Goal: Information Seeking & Learning: Check status

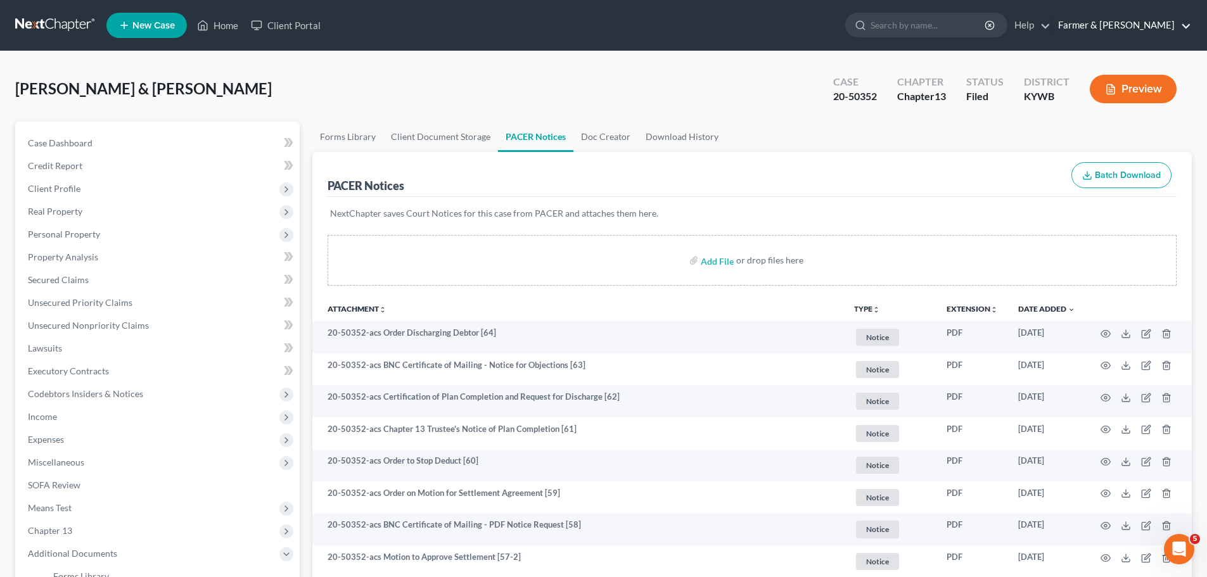
click at [1163, 28] on link "Farmer & Wright" at bounding box center [1121, 25] width 139 height 23
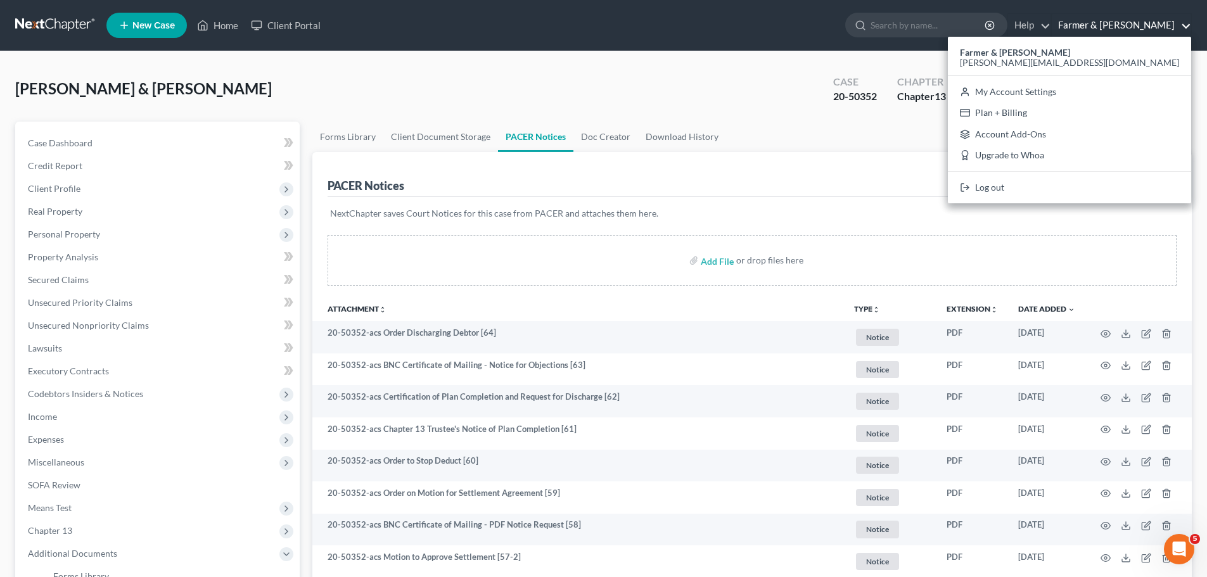
click at [1136, 26] on link "Farmer & Wright" at bounding box center [1121, 25] width 139 height 23
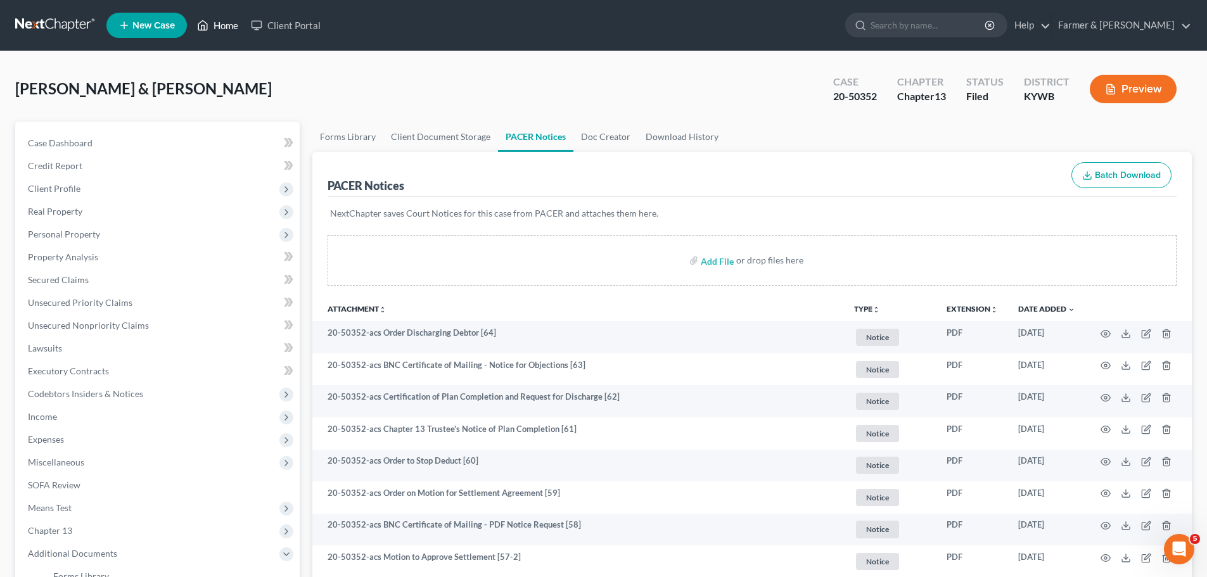
click at [212, 24] on link "Home" at bounding box center [218, 25] width 54 height 23
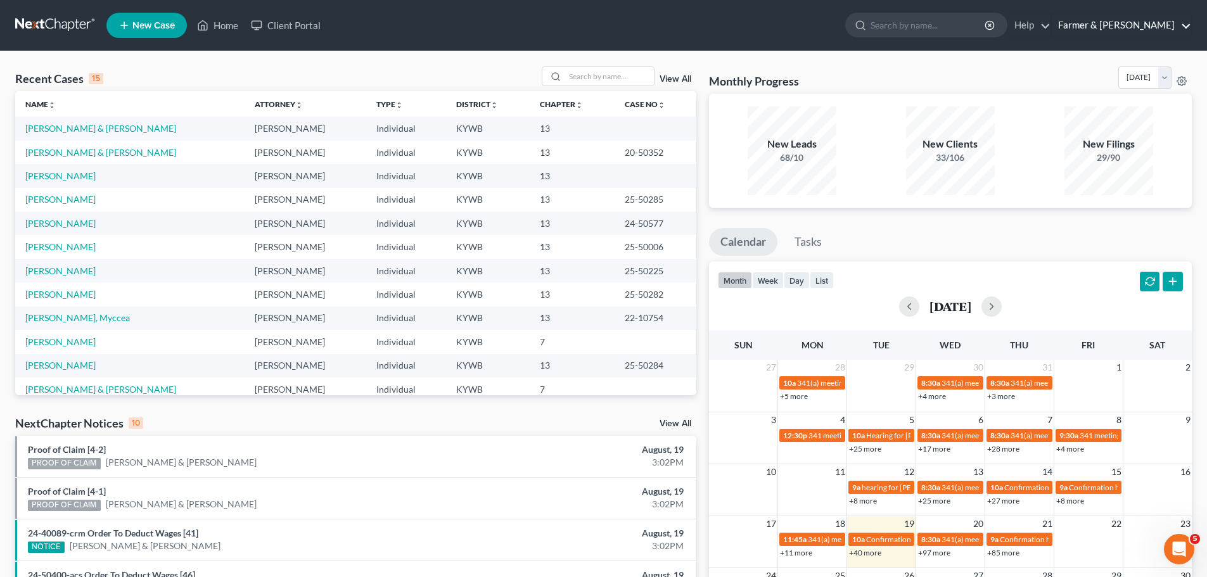
click at [1165, 27] on link "Farmer & Wright" at bounding box center [1121, 25] width 139 height 23
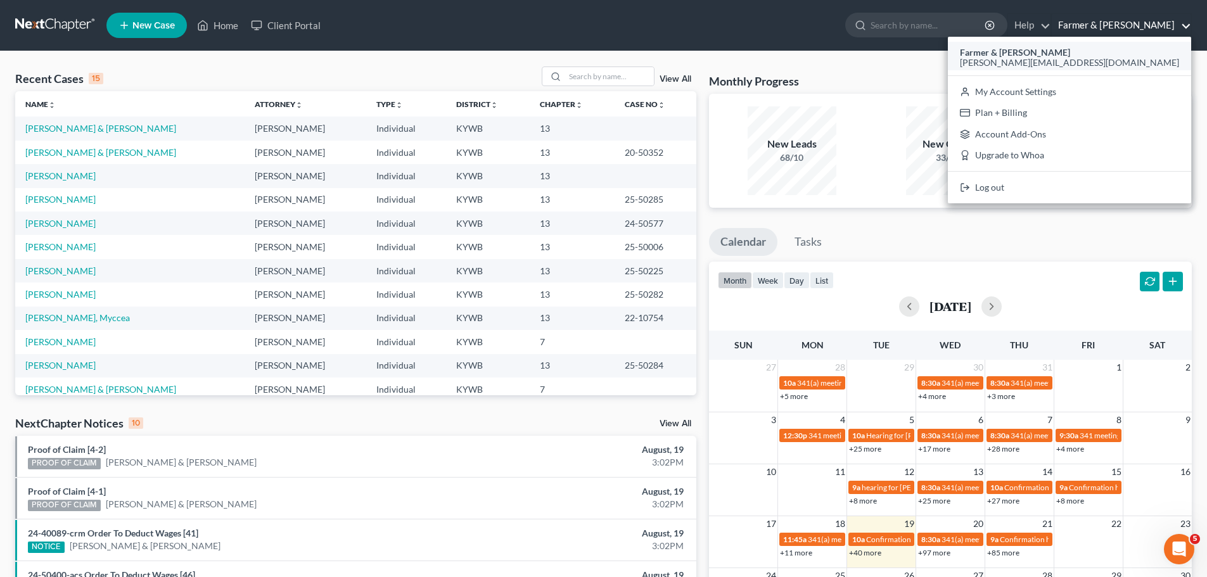
click at [1130, 55] on div "sam@farmerwright.com" at bounding box center [1069, 62] width 219 height 15
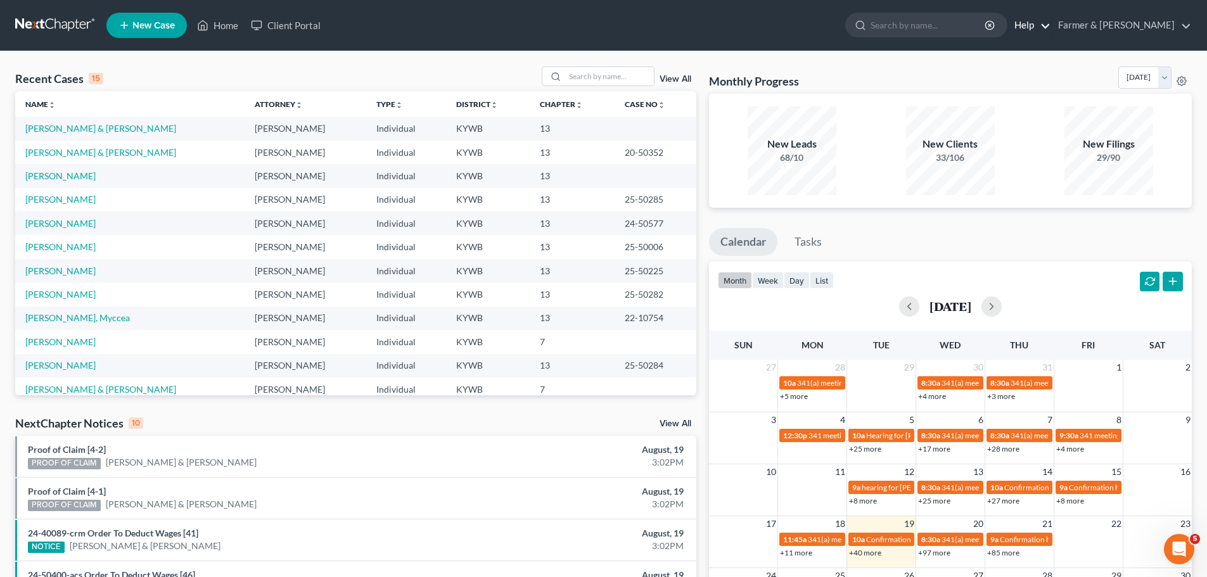
click at [1050, 25] on link "Help" at bounding box center [1029, 25] width 42 height 23
click at [793, 29] on ul "New Case Home Client Portal - No Result - See all results Or Press Enter... Hel…" at bounding box center [648, 25] width 1085 height 33
click at [63, 23] on link at bounding box center [55, 25] width 81 height 23
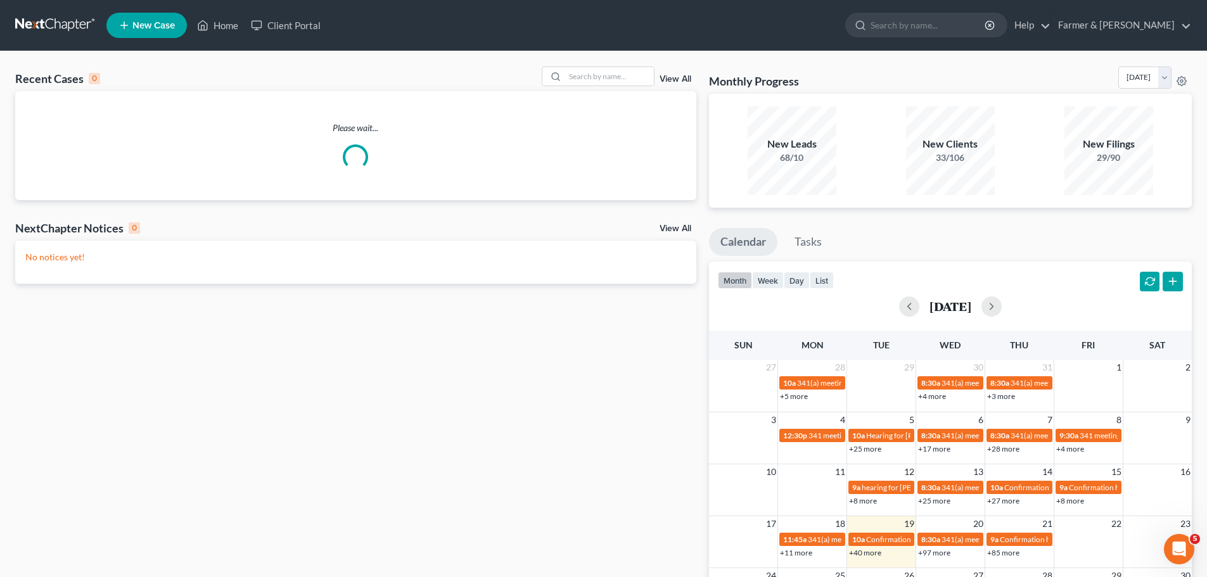
click at [679, 75] on link "View All" at bounding box center [676, 79] width 32 height 9
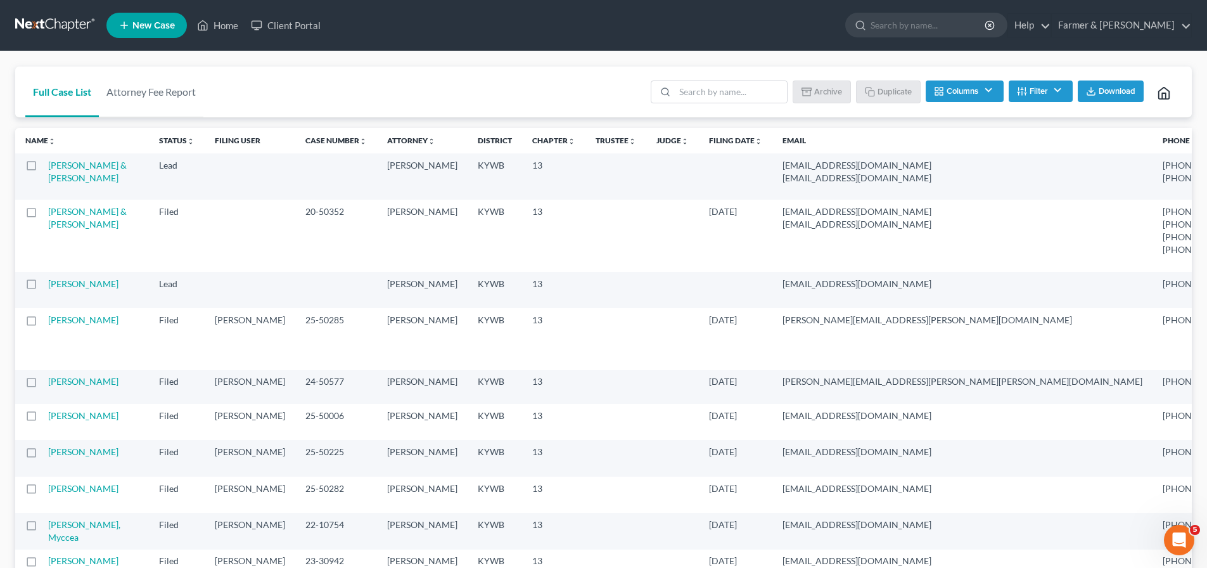
drag, startPoint x: 1139, startPoint y: 576, endPoint x: 1184, endPoint y: 575, distance: 45.0
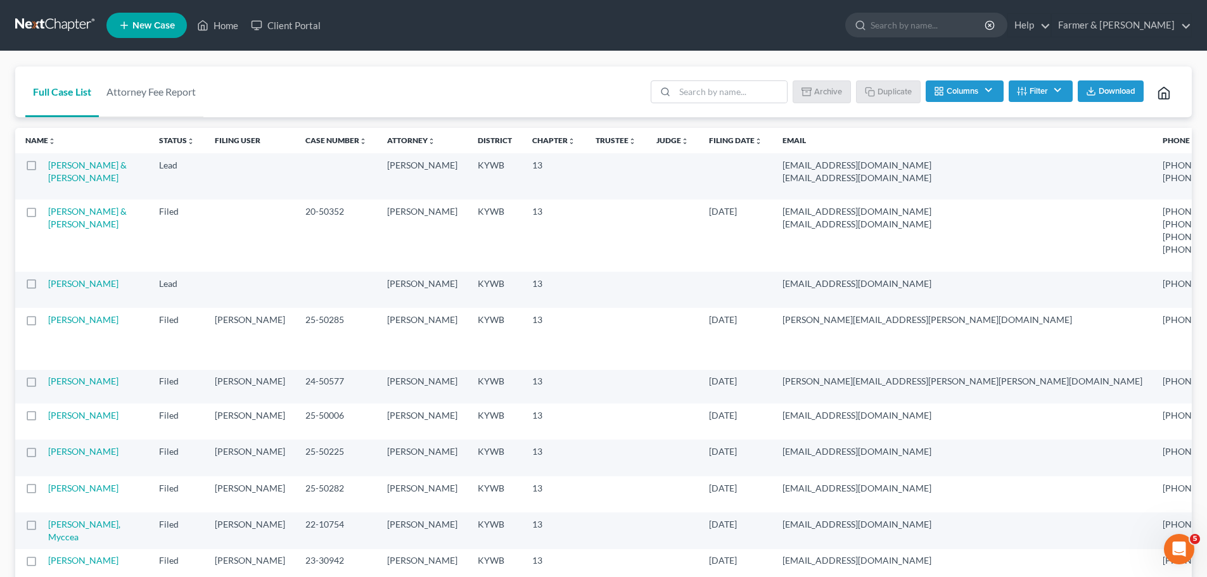
click at [990, 87] on button "Columns" at bounding box center [964, 91] width 77 height 22
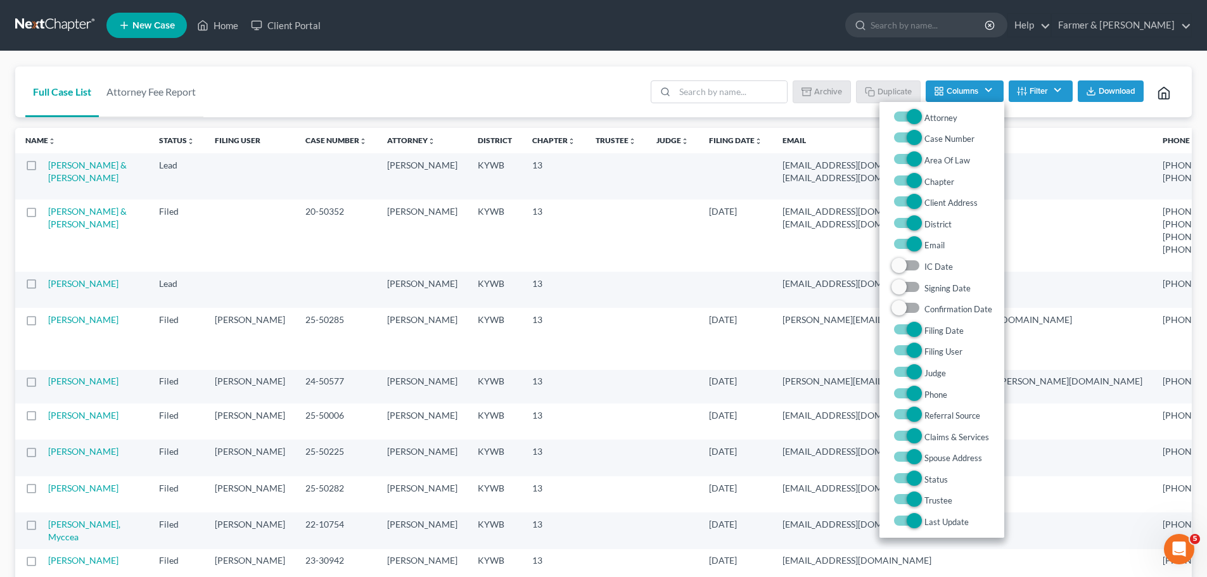
click at [1059, 92] on button "Filter" at bounding box center [1041, 91] width 64 height 22
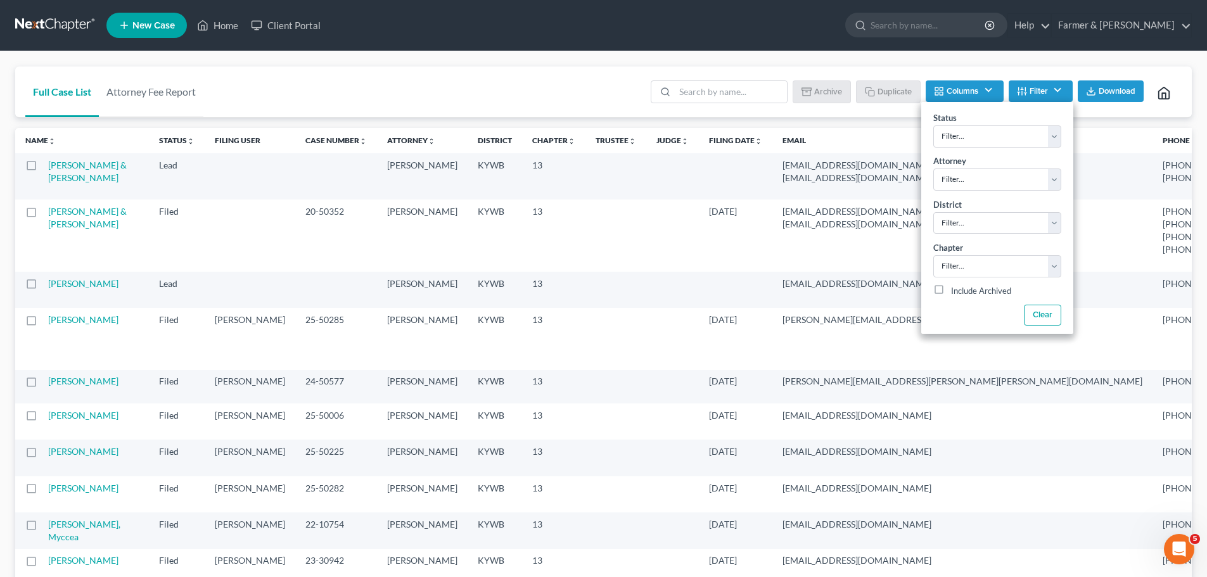
click at [967, 90] on button "Columns" at bounding box center [964, 91] width 77 height 22
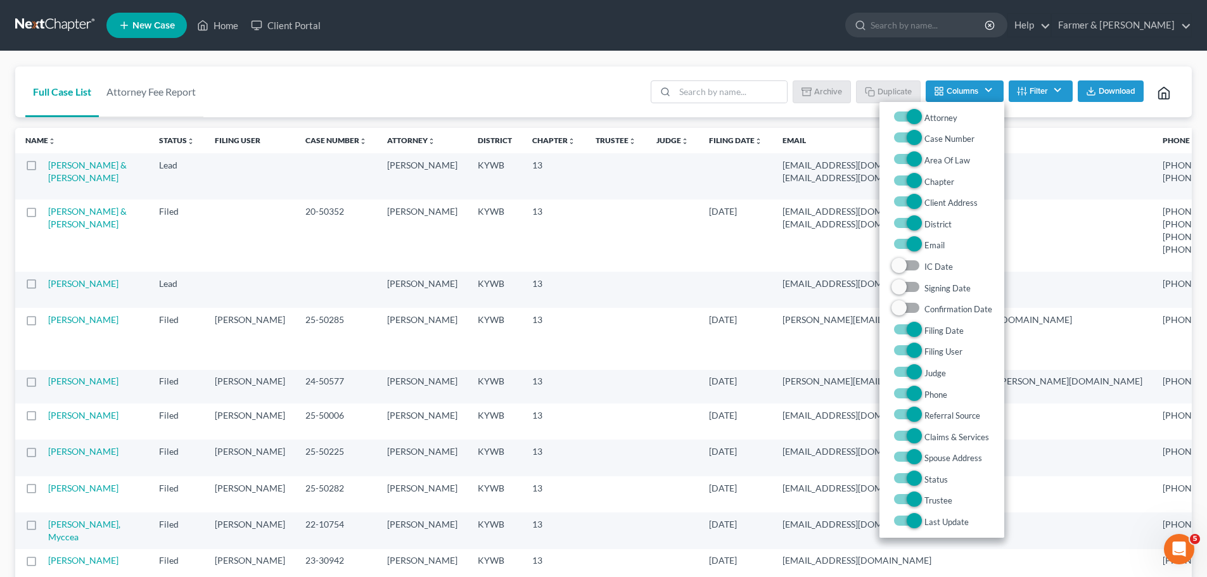
click at [1060, 87] on button "Filter" at bounding box center [1041, 91] width 64 height 22
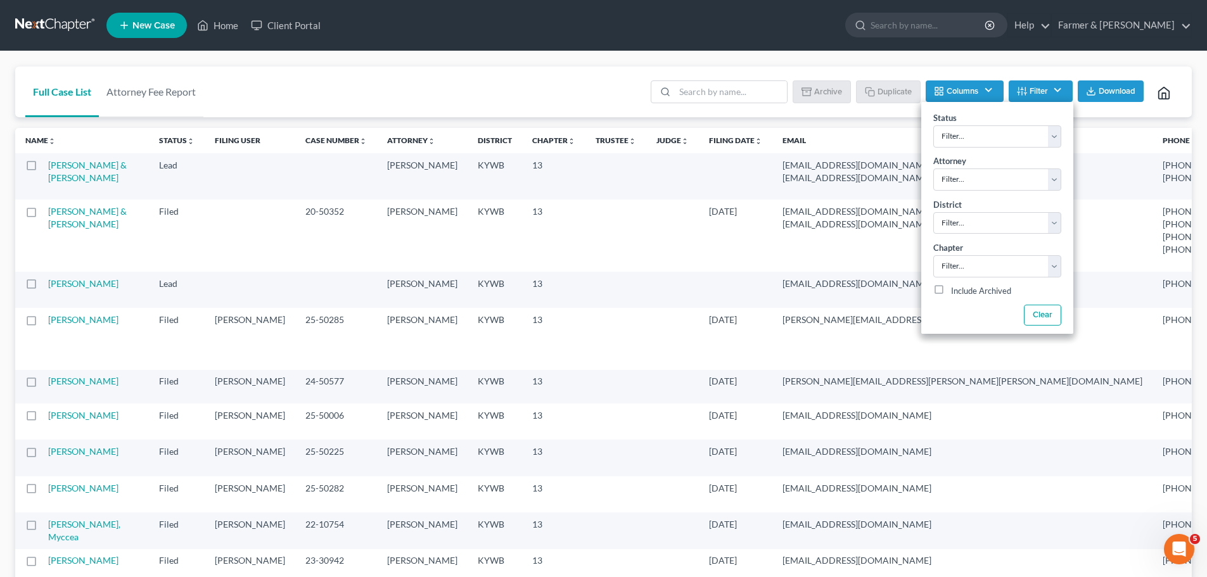
click at [1099, 87] on span "Download" at bounding box center [1117, 91] width 37 height 10
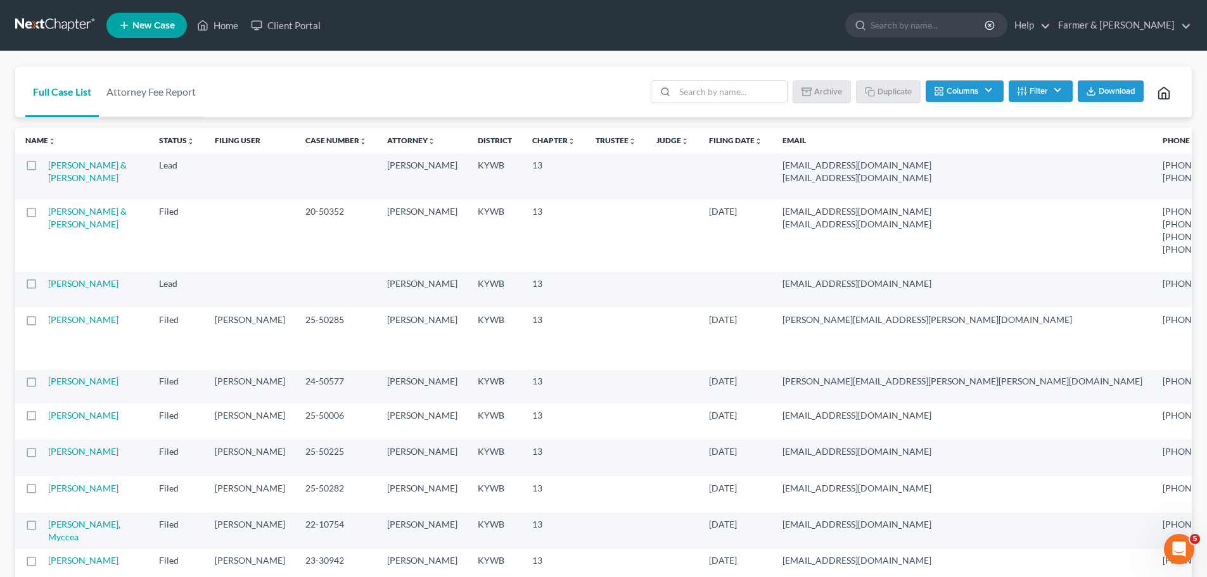
click at [960, 87] on button "Columns" at bounding box center [964, 91] width 77 height 22
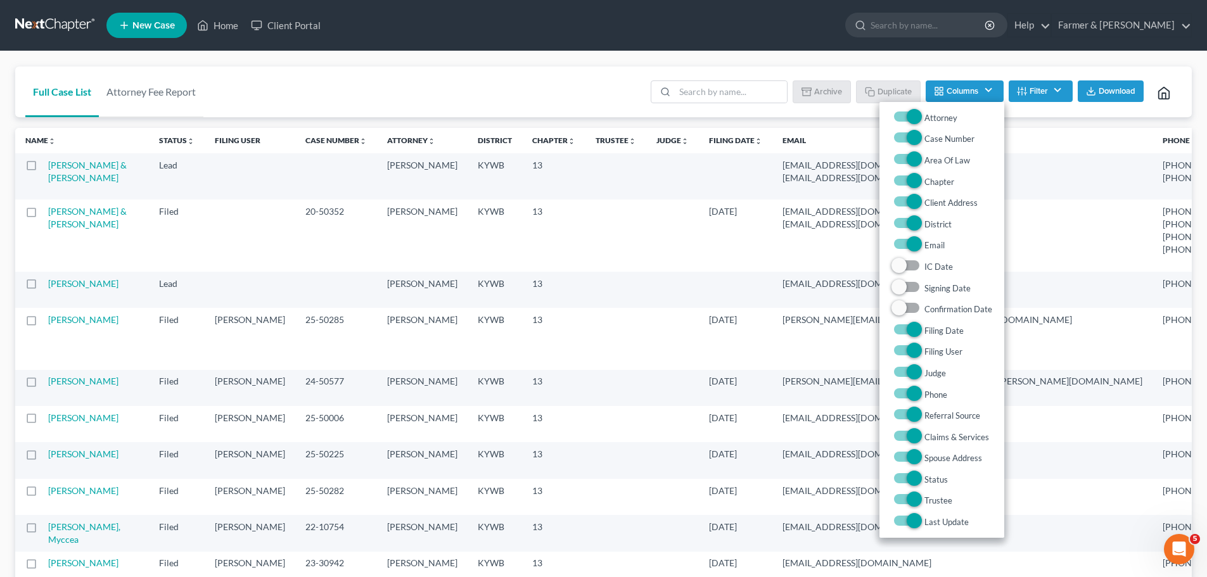
click at [1163, 95] on polyline at bounding box center [1164, 96] width 4 height 6
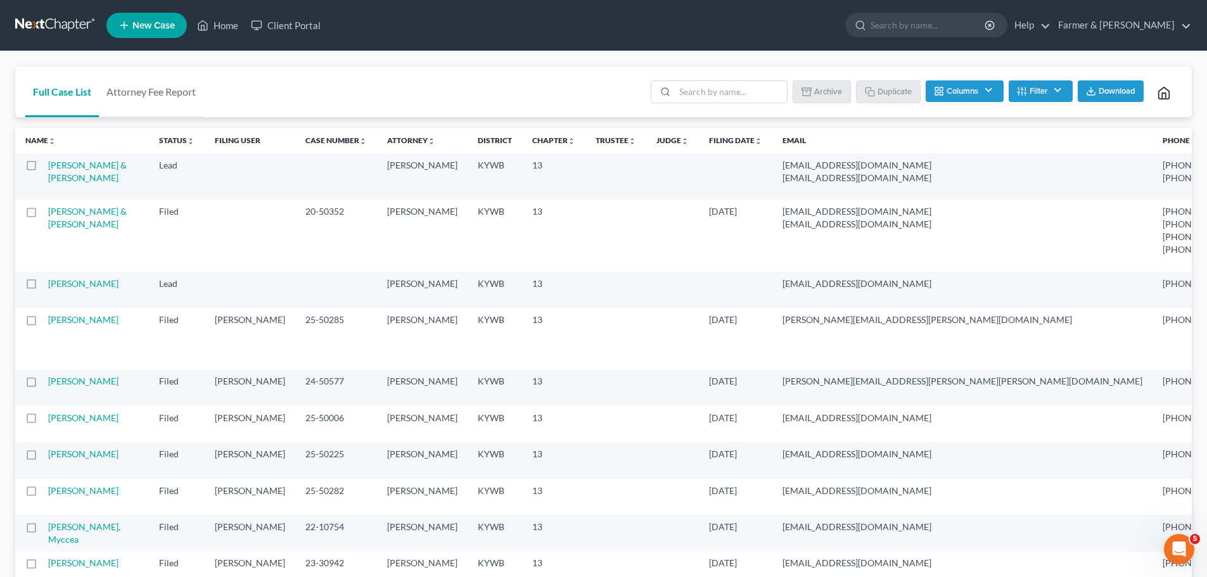
click at [1163, 95] on polyline at bounding box center [1164, 96] width 4 height 6
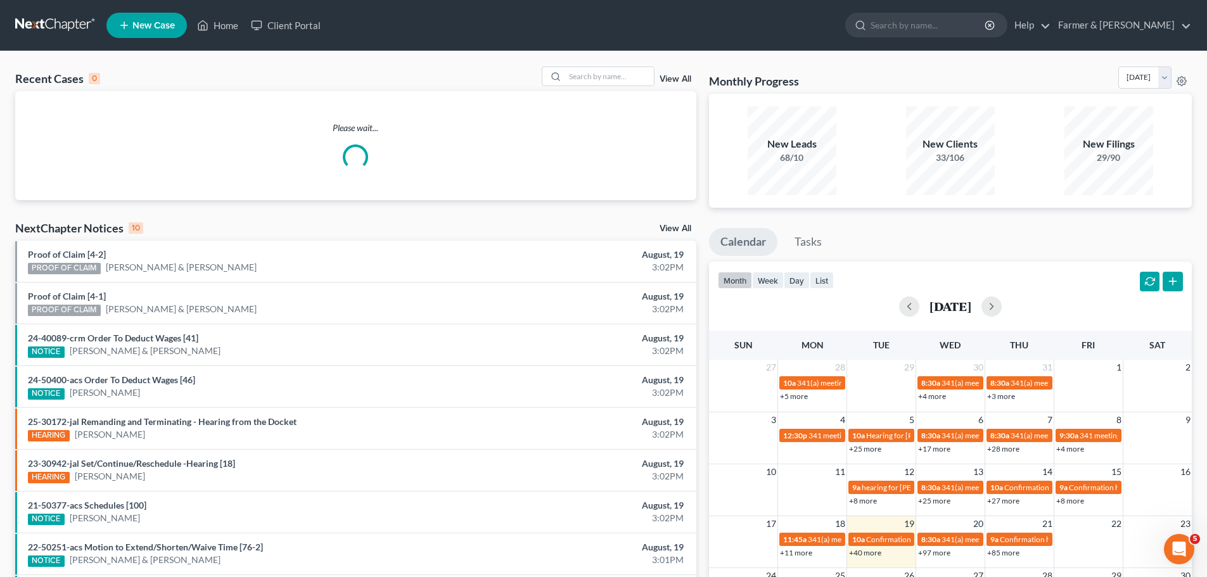
click at [681, 77] on link "View All" at bounding box center [676, 79] width 32 height 9
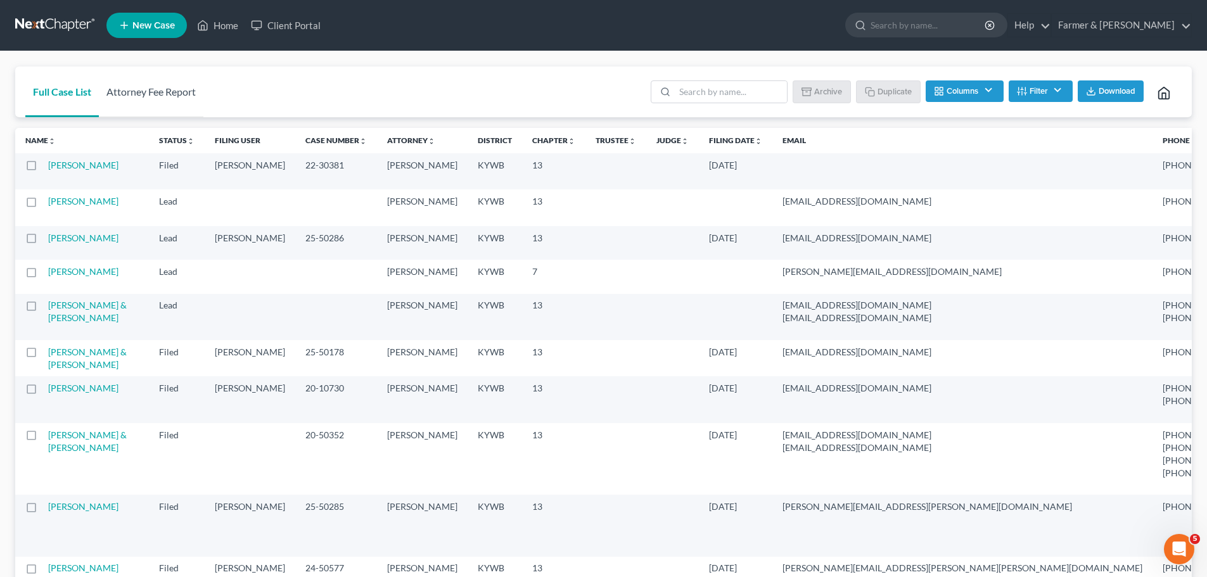
click at [155, 93] on link "Attorney Fee Report" at bounding box center [151, 92] width 105 height 51
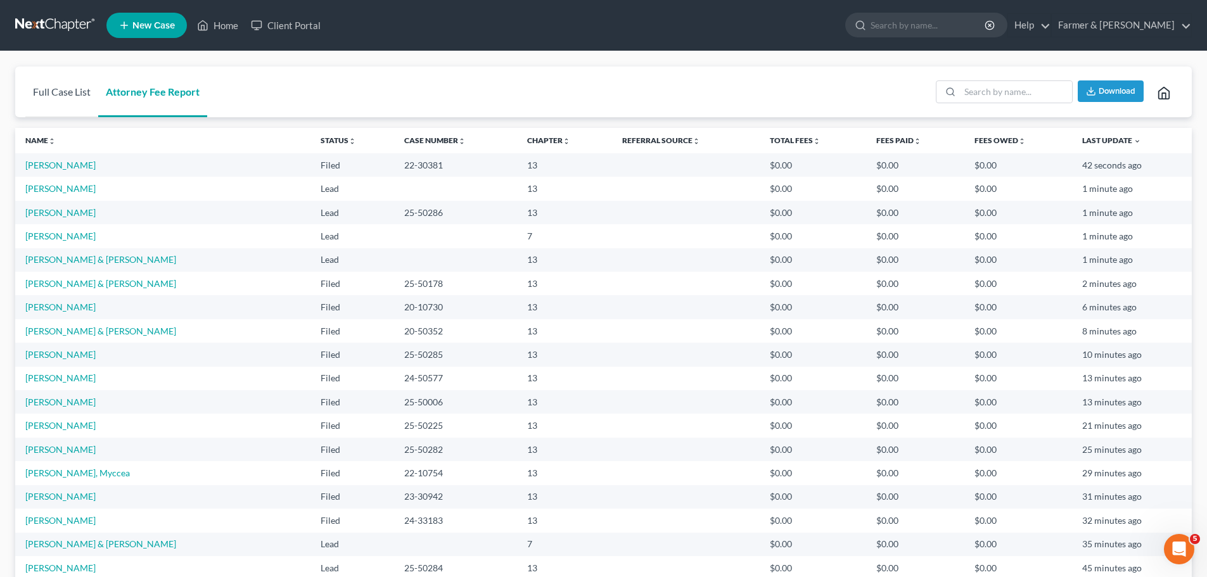
click at [73, 85] on link "Full Case List" at bounding box center [61, 92] width 73 height 51
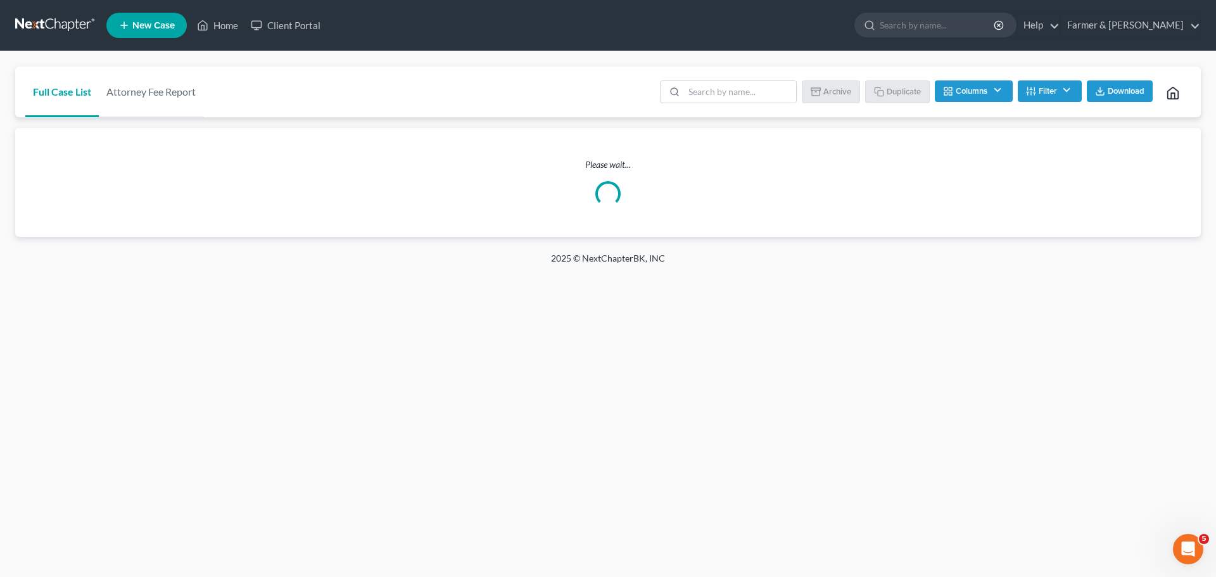
click at [1042, 88] on button "Filter" at bounding box center [1050, 91] width 64 height 22
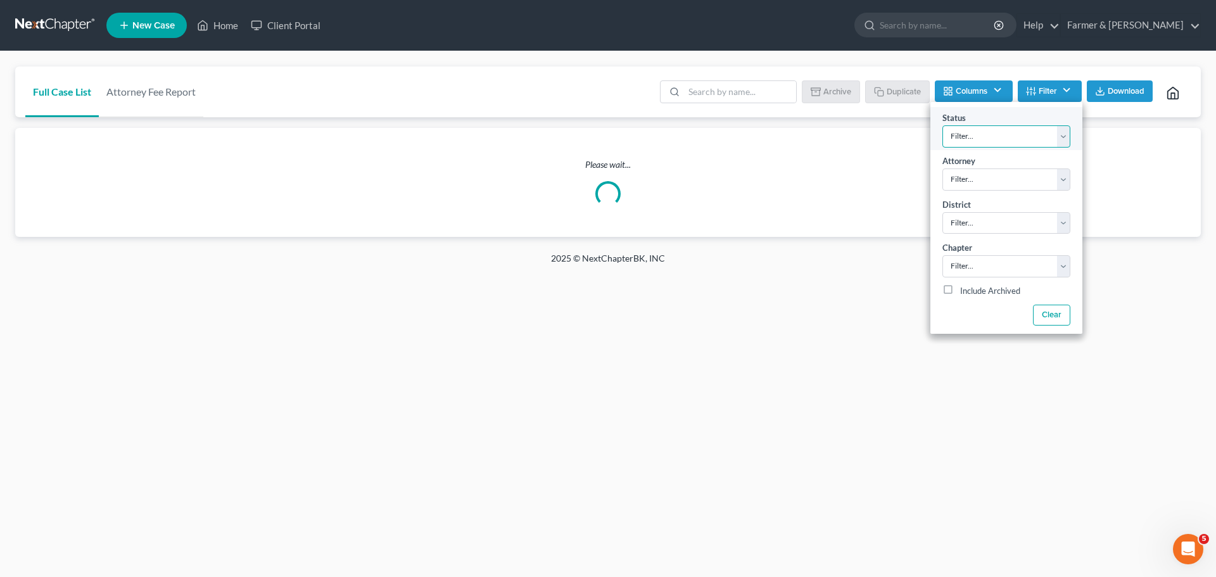
click at [1037, 135] on select "Filter... Discharged Dismissed Eastern Filed In Progress Lead Lost Lead Ready t…" at bounding box center [1007, 136] width 128 height 22
click at [1000, 88] on button "Columns" at bounding box center [973, 91] width 77 height 22
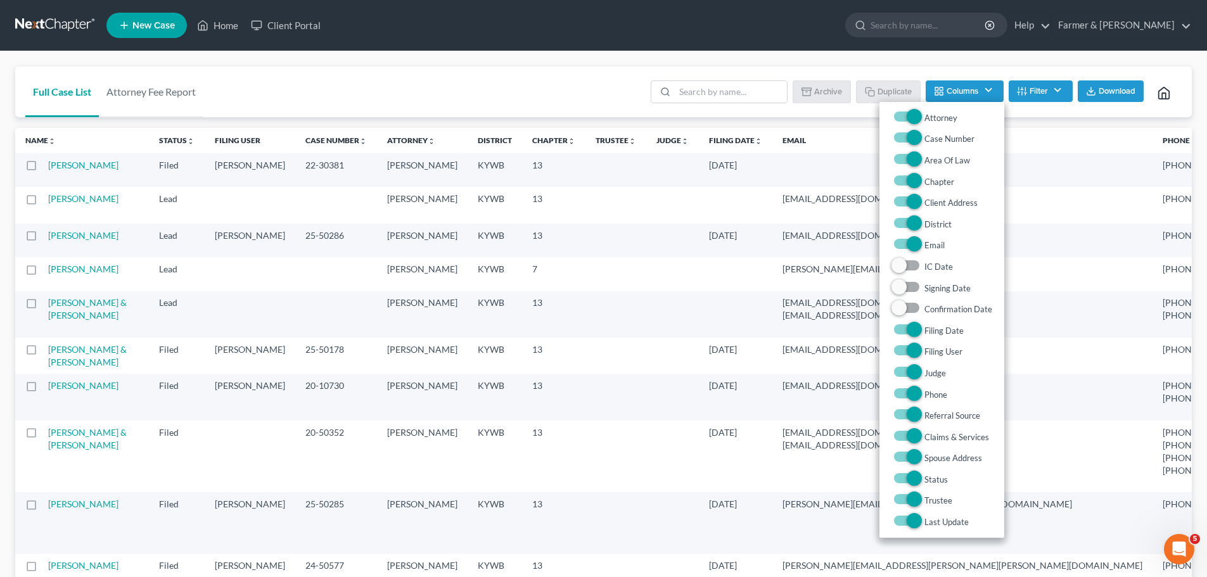
click at [1000, 88] on button "Columns" at bounding box center [964, 91] width 77 height 22
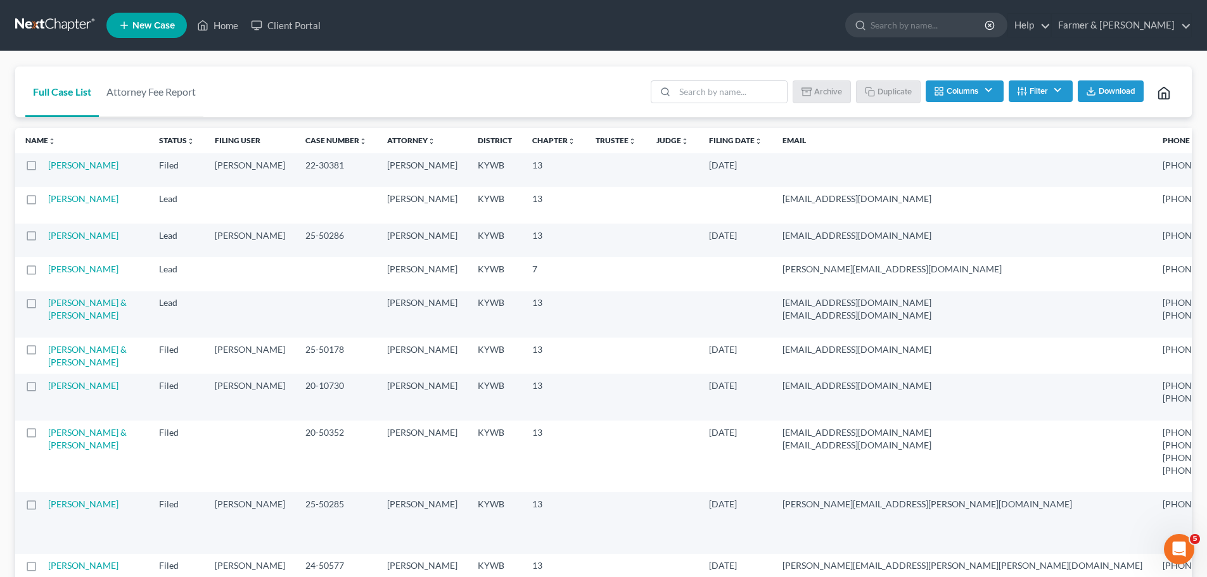
click at [1045, 87] on button "Filter" at bounding box center [1041, 91] width 64 height 22
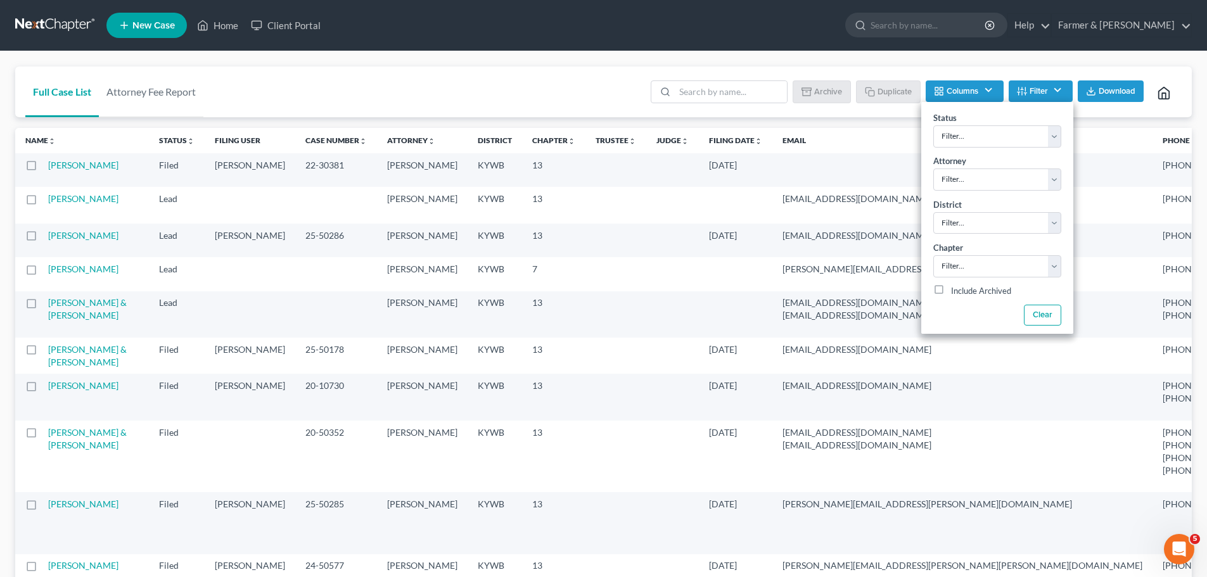
click at [888, 67] on div "Batch Download Archive Un-archive Duplicate Columns Attorney Case Number Area O…" at bounding box center [912, 92] width 539 height 51
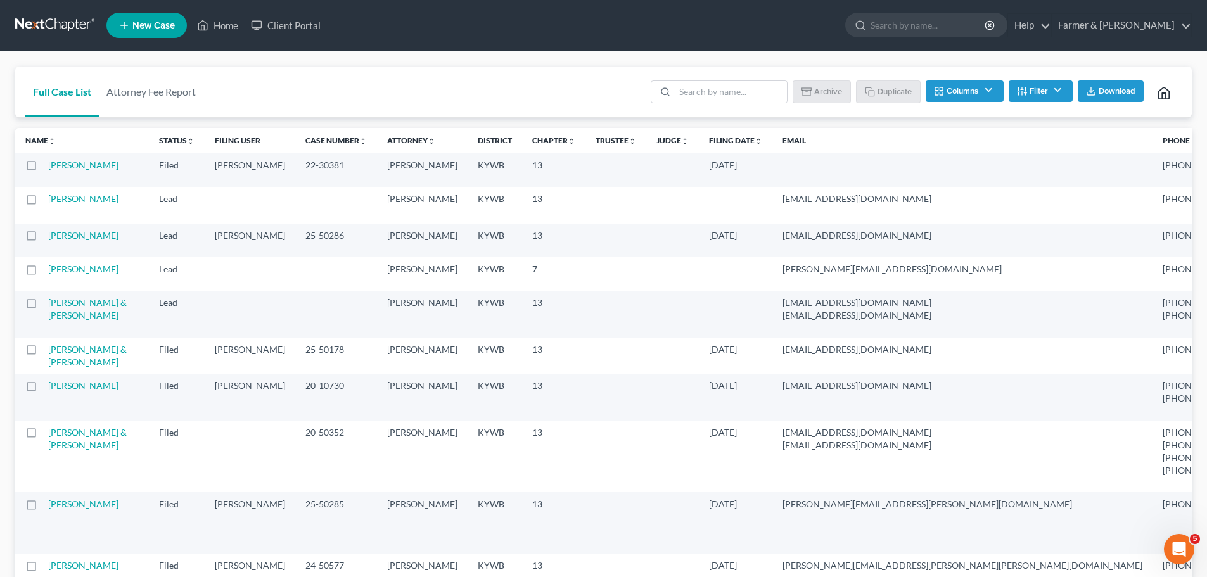
click at [963, 92] on button "Columns" at bounding box center [964, 91] width 77 height 22
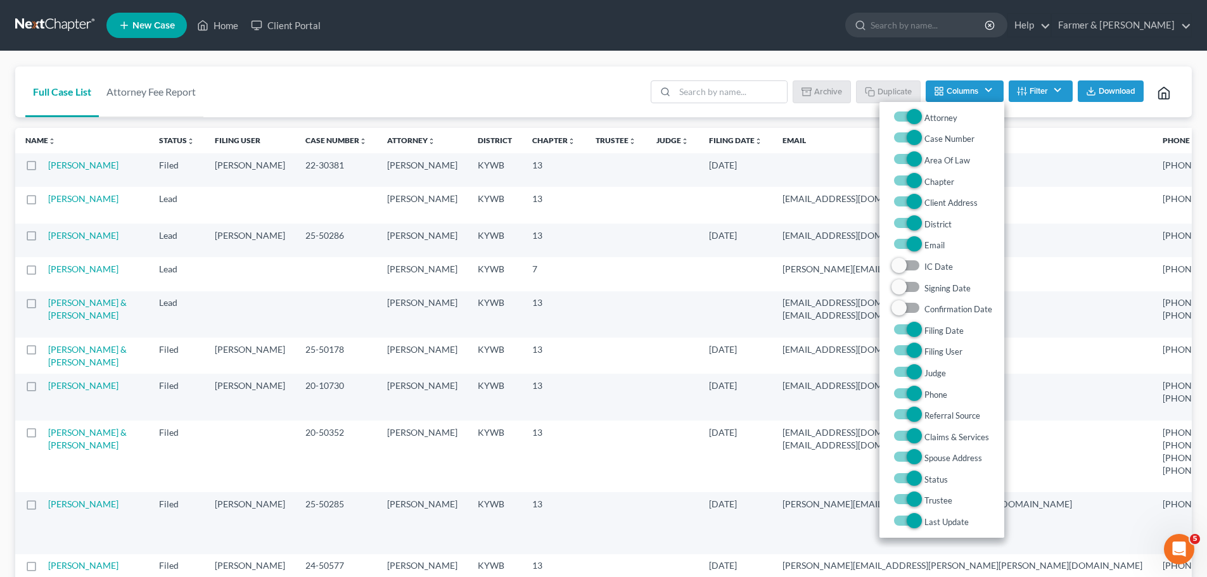
click at [528, 75] on div "Full Case List Attorney Fee Report Batch Download Archive Un-archive Duplicate …" at bounding box center [603, 92] width 1177 height 51
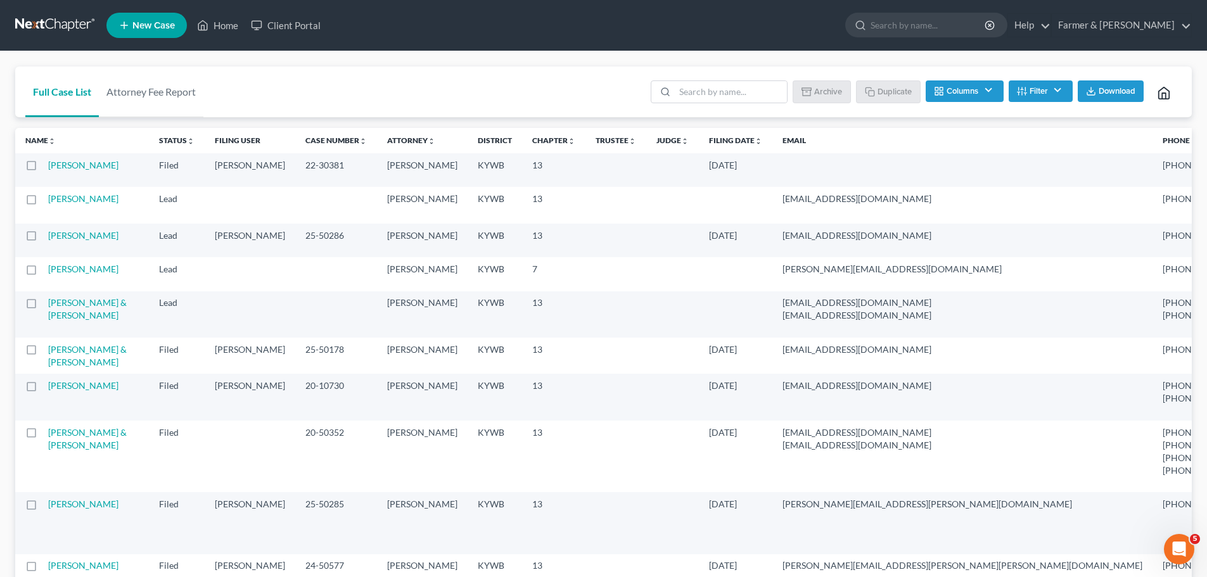
click at [1049, 90] on button "Filter" at bounding box center [1041, 91] width 64 height 22
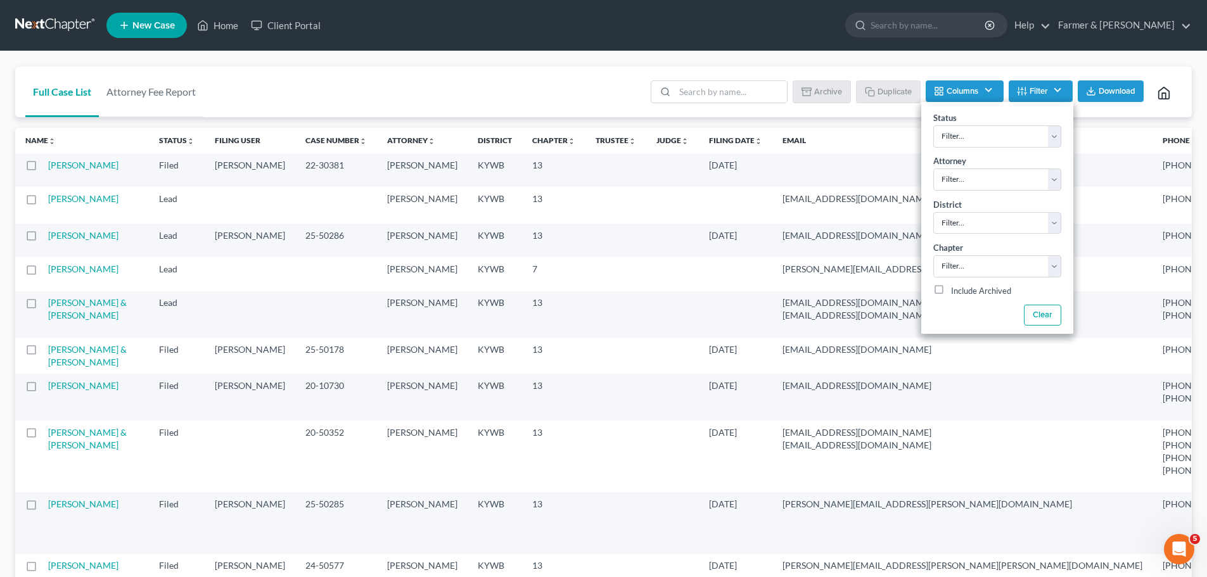
drag, startPoint x: 1109, startPoint y: 85, endPoint x: 1009, endPoint y: 70, distance: 100.6
click at [1009, 70] on div "Batch Download Archive Un-archive Duplicate Columns Attorney Case Number Area O…" at bounding box center [912, 92] width 539 height 51
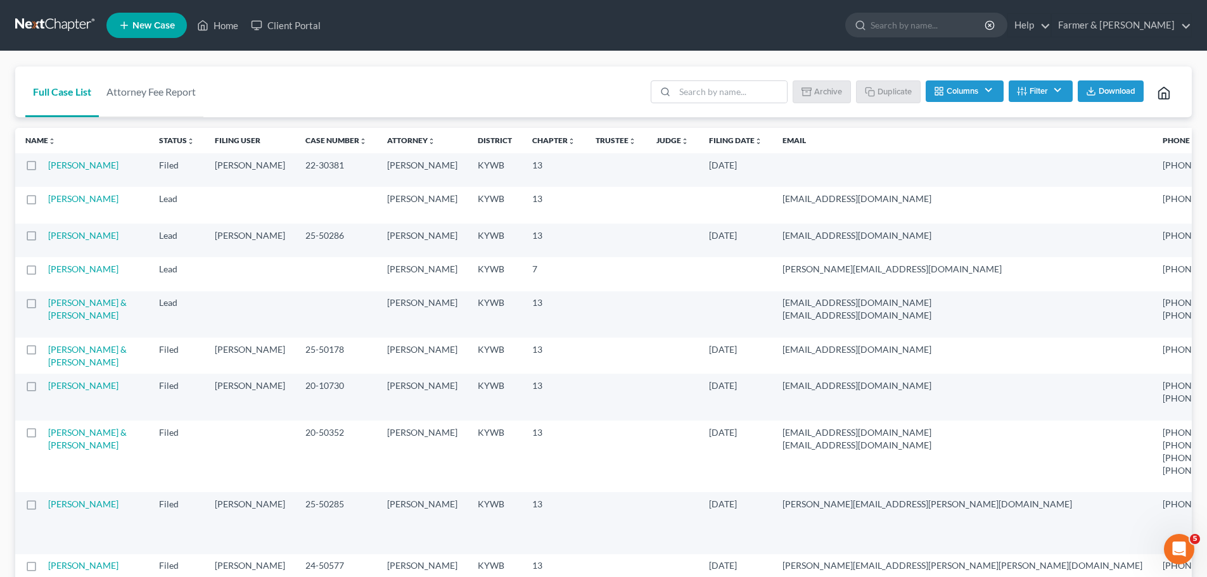
click at [1009, 70] on div "Batch Download Archive Un-archive Duplicate Columns Attorney Case Number Area O…" at bounding box center [912, 92] width 539 height 51
click at [702, 93] on input "search" at bounding box center [731, 92] width 112 height 22
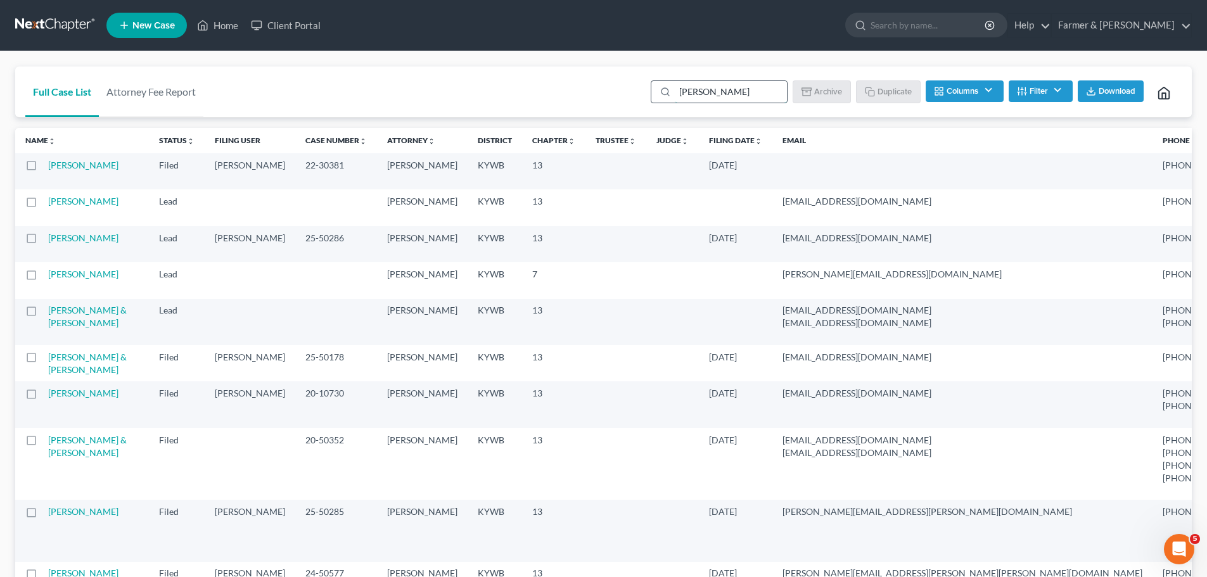
type input "sorrells"
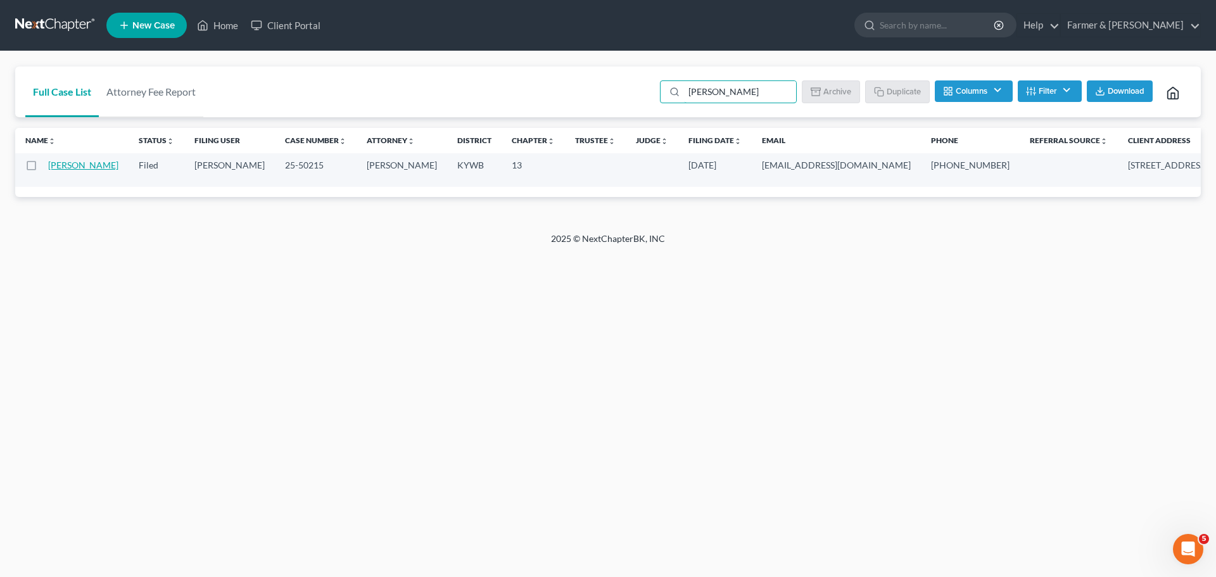
click at [54, 170] on link "Sorrells, Brent" at bounding box center [83, 165] width 70 height 11
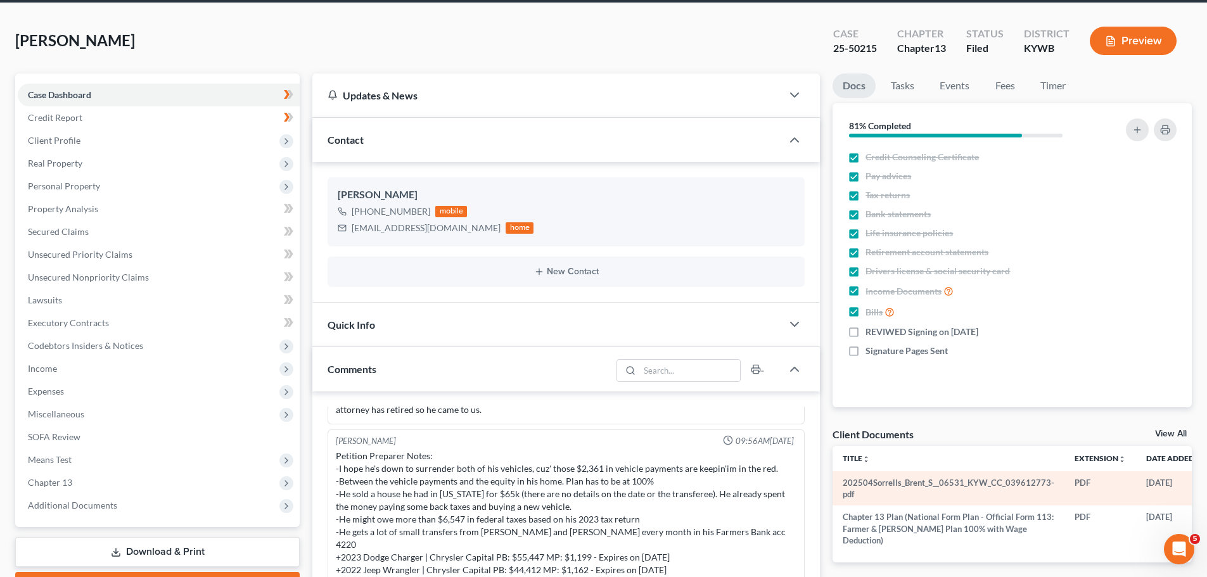
scroll to position [127, 0]
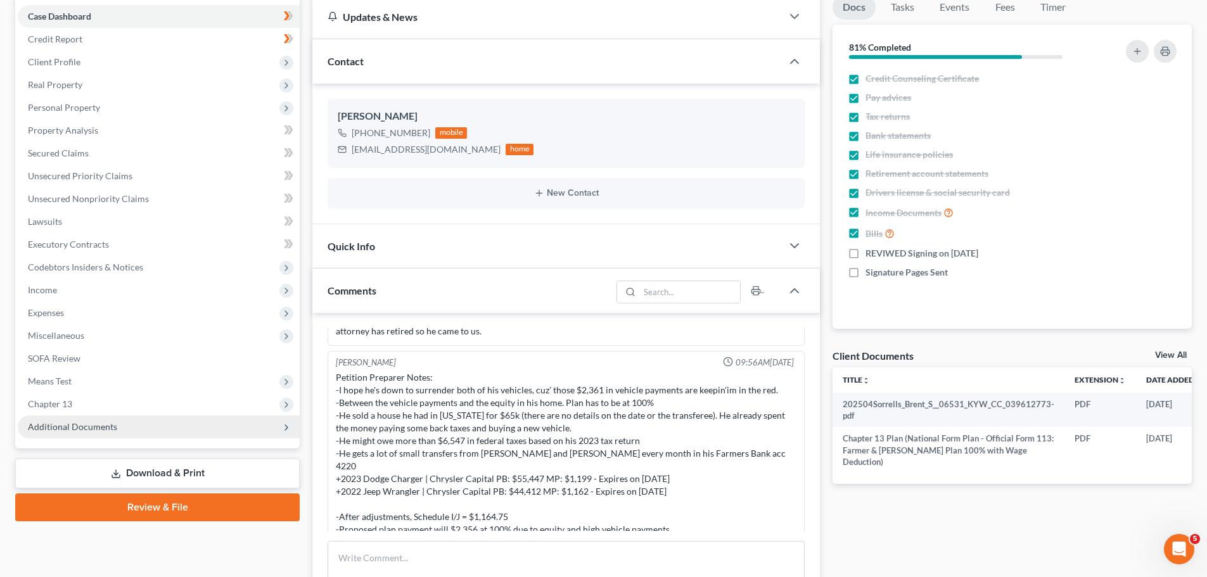
click at [98, 423] on span "Additional Documents" at bounding box center [72, 426] width 89 height 11
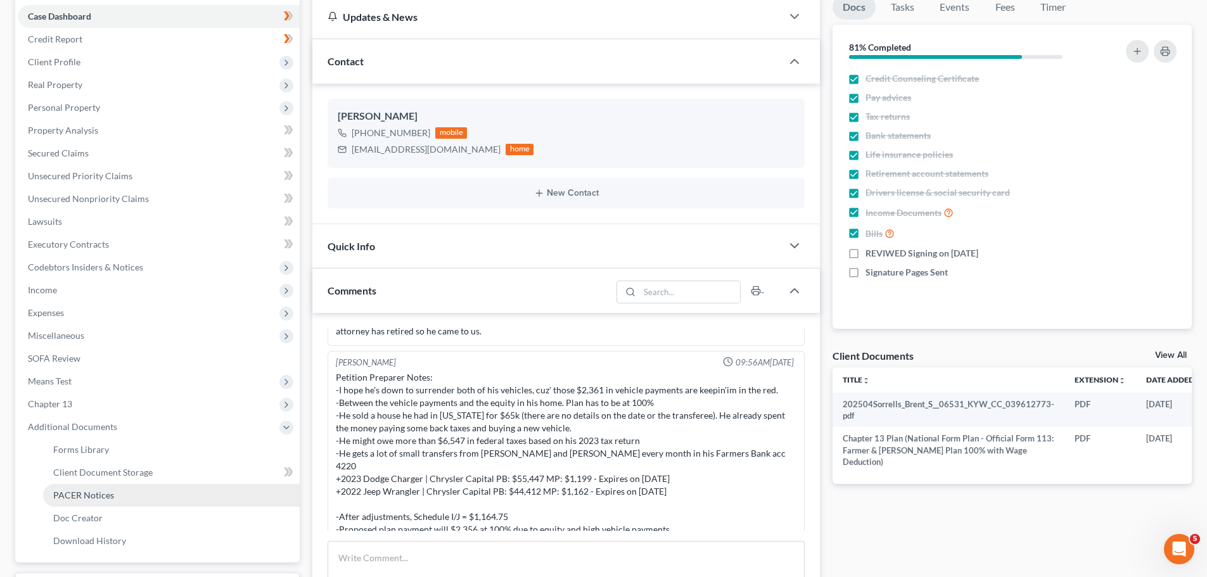
drag, startPoint x: 99, startPoint y: 495, endPoint x: 111, endPoint y: 497, distance: 12.1
click at [99, 496] on span "PACER Notices" at bounding box center [83, 495] width 61 height 11
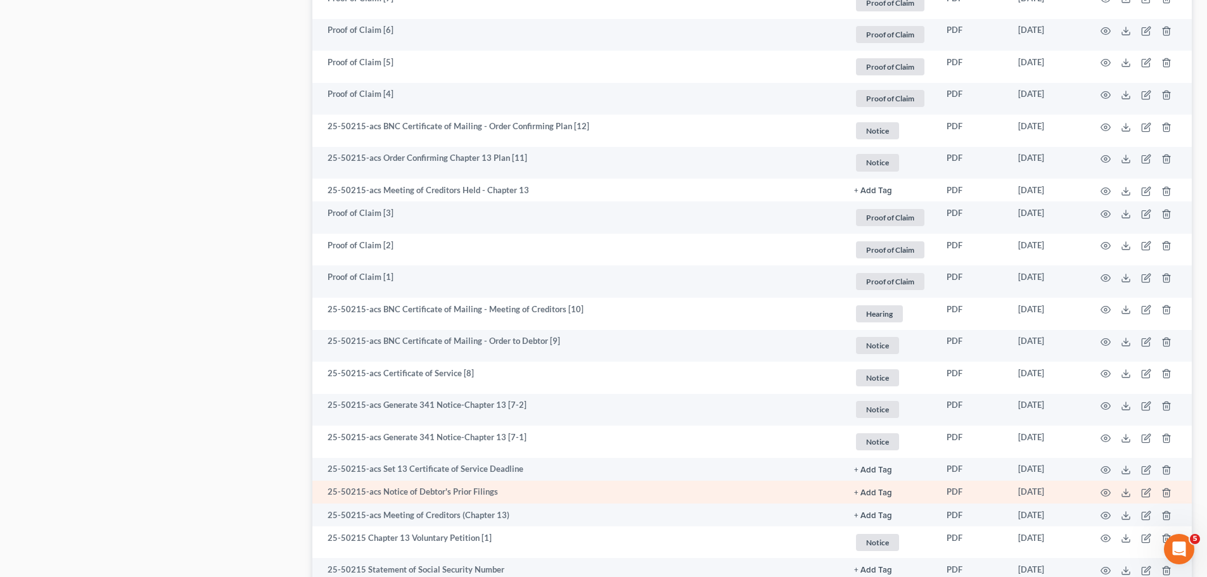
scroll to position [1140, 0]
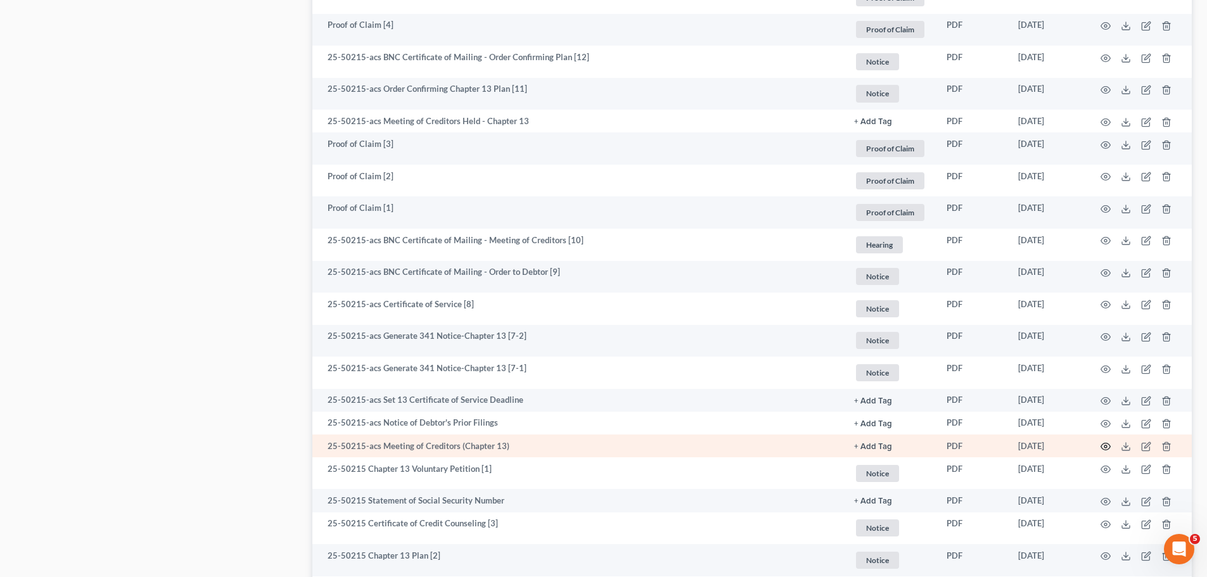
click at [1100, 445] on td at bounding box center [1138, 446] width 106 height 23
click at [1101, 445] on icon "button" at bounding box center [1106, 447] width 10 height 10
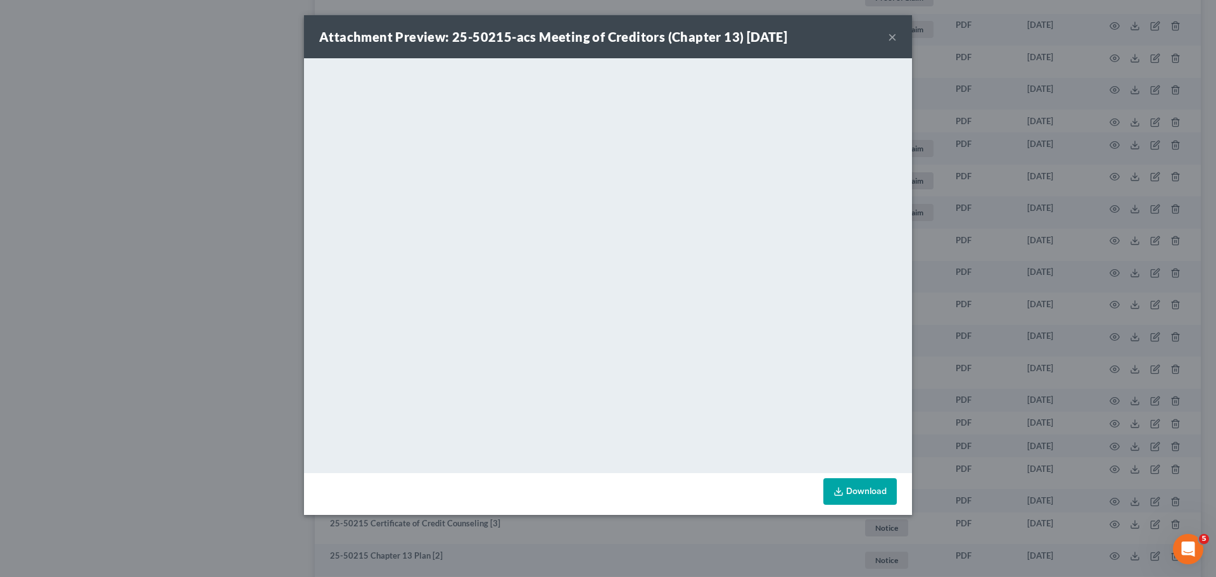
click at [890, 39] on button "×" at bounding box center [892, 36] width 9 height 15
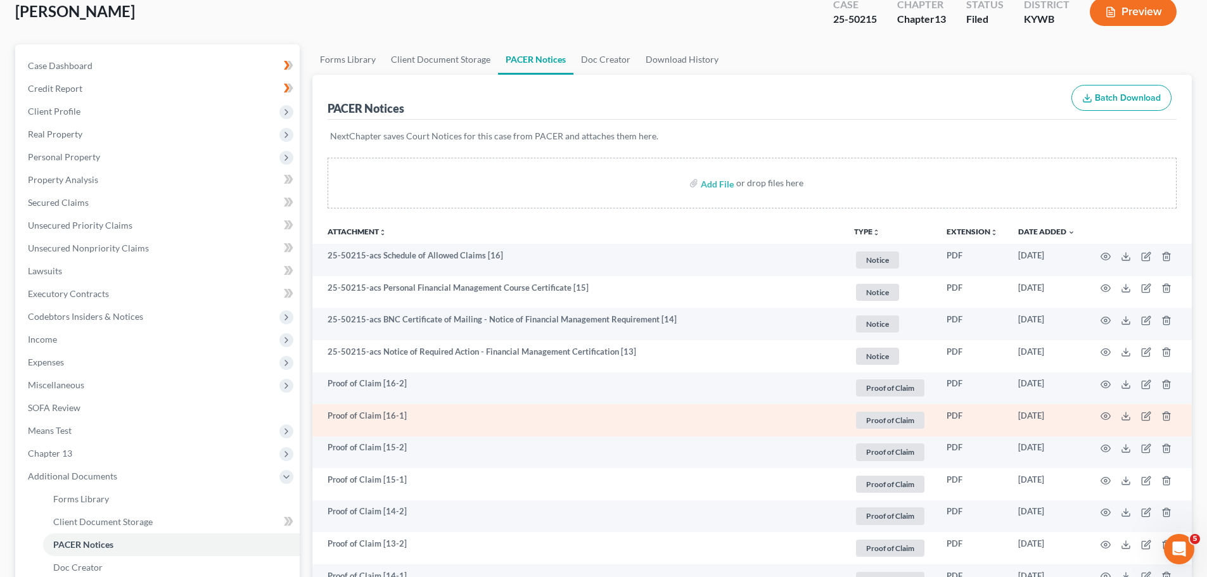
scroll to position [0, 0]
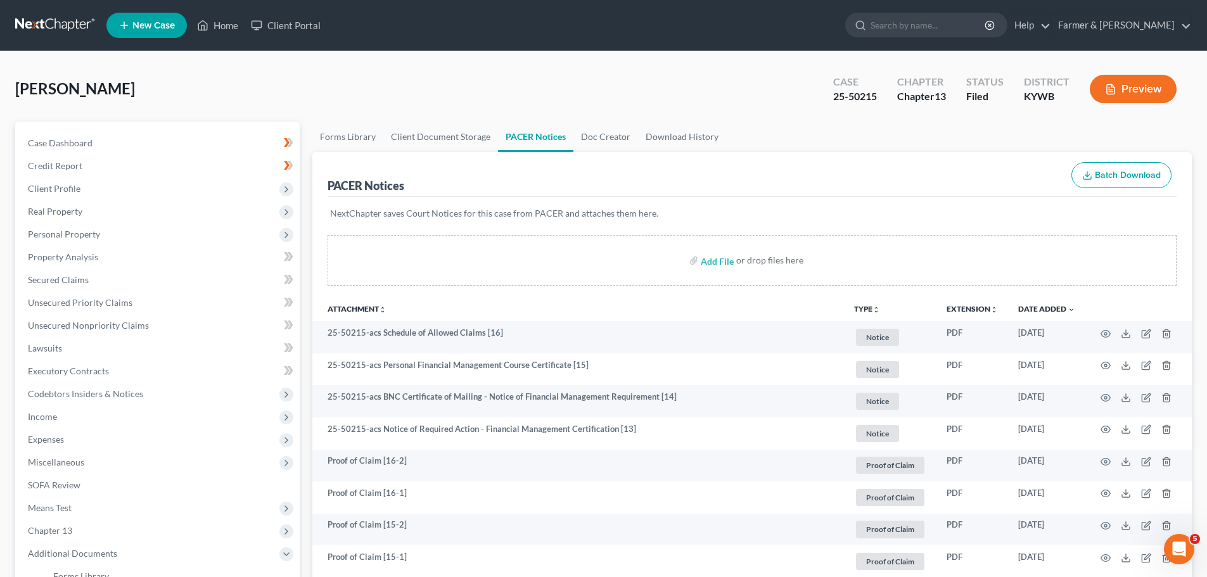
click at [75, 30] on link at bounding box center [55, 25] width 81 height 23
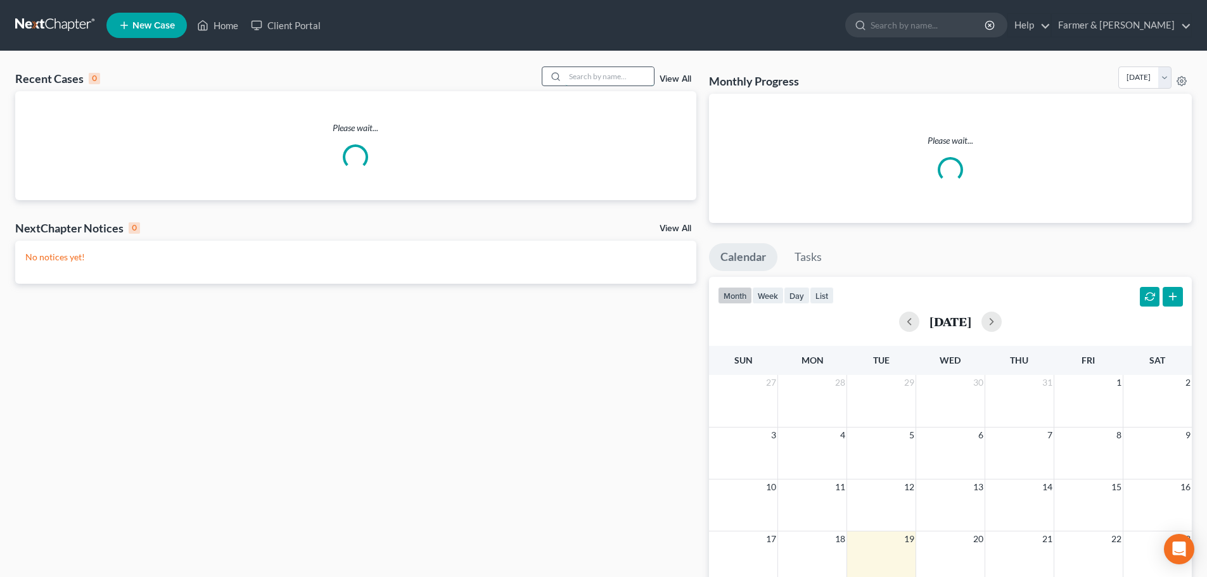
click at [594, 80] on input "search" at bounding box center [609, 76] width 89 height 18
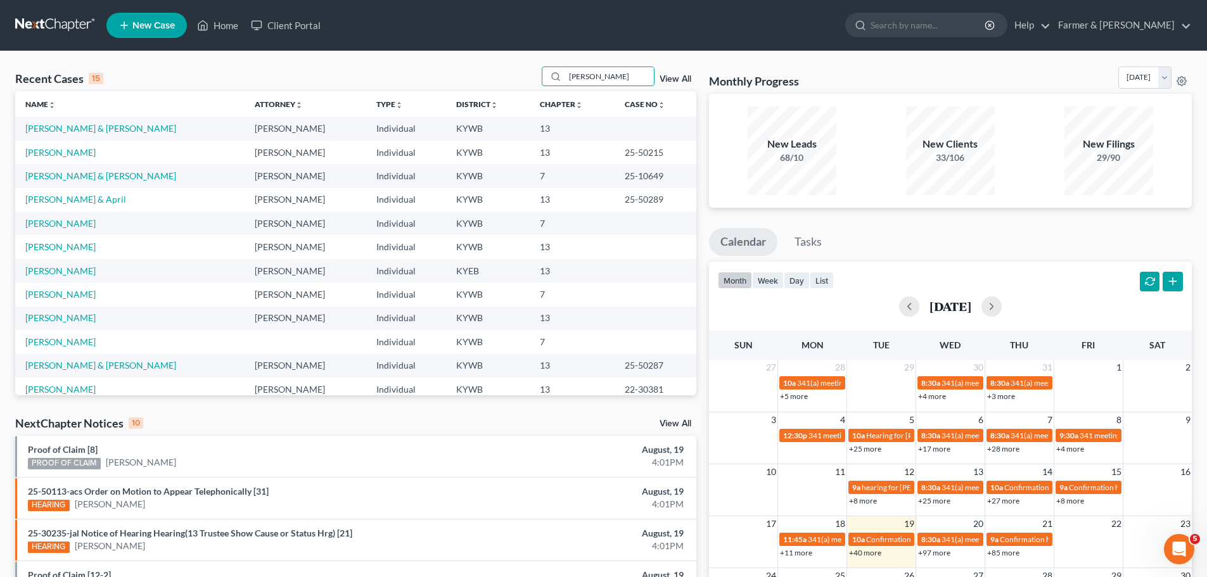
type input "[PERSON_NAME]"
click at [58, 156] on link "Sorrells, Brent" at bounding box center [60, 152] width 70 height 11
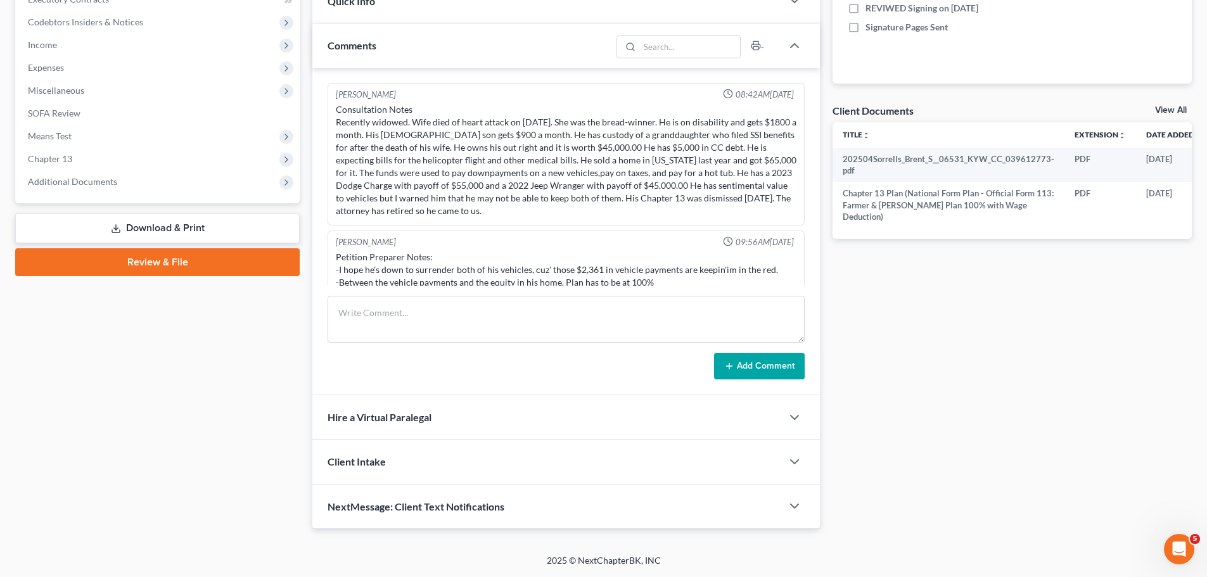
scroll to position [125, 0]
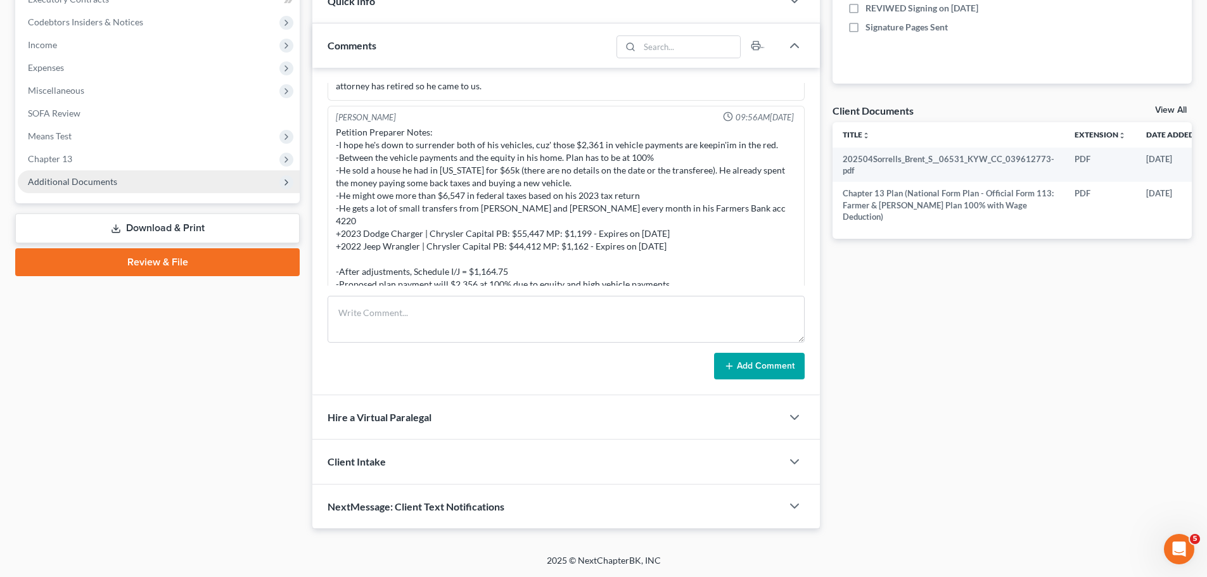
click at [101, 181] on span "Additional Documents" at bounding box center [72, 181] width 89 height 11
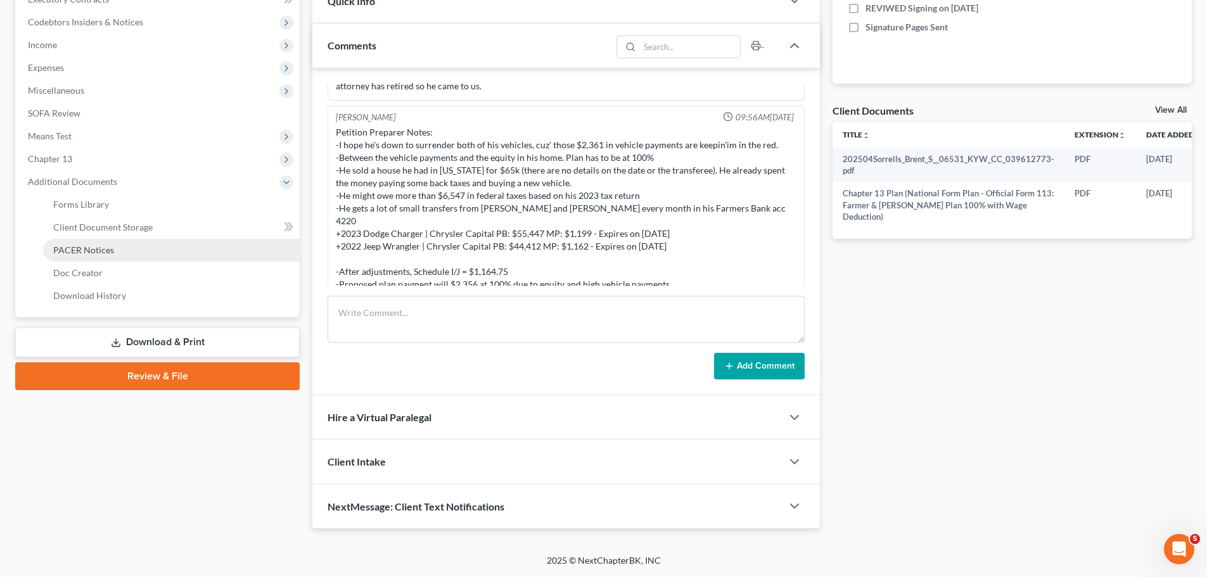
click at [106, 258] on link "PACER Notices" at bounding box center [171, 250] width 257 height 23
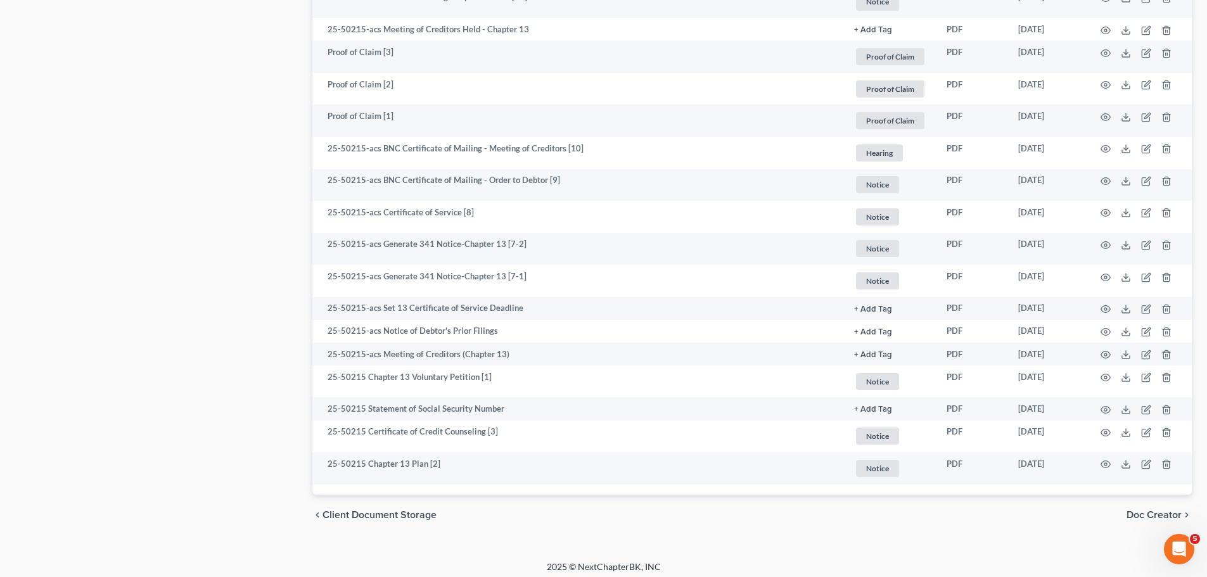
scroll to position [1239, 0]
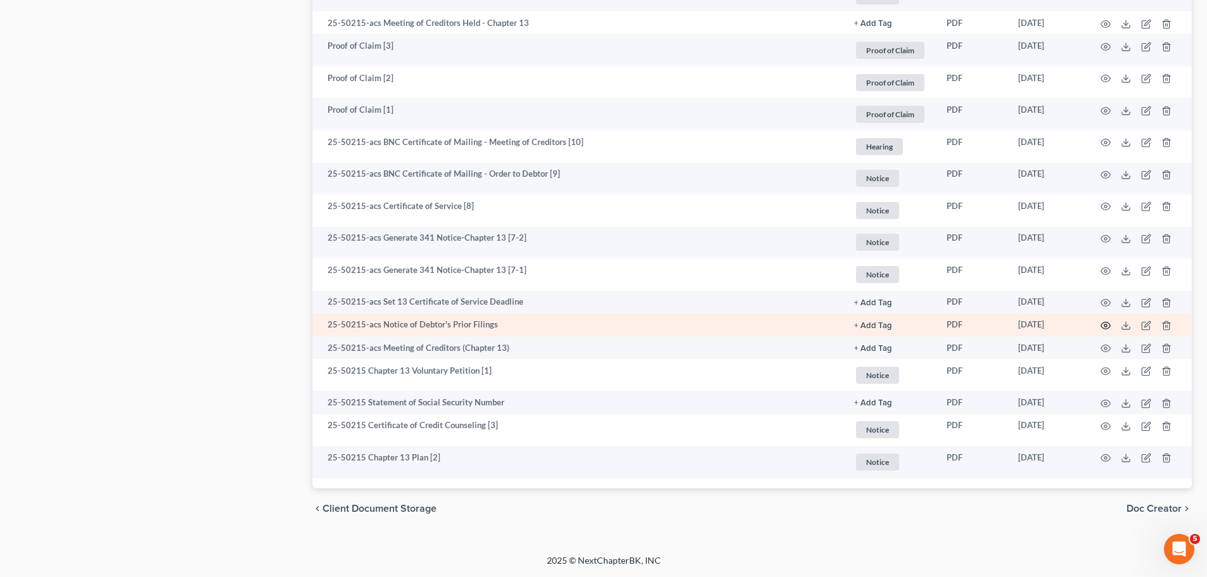
click at [1107, 326] on circle "button" at bounding box center [1105, 325] width 3 height 3
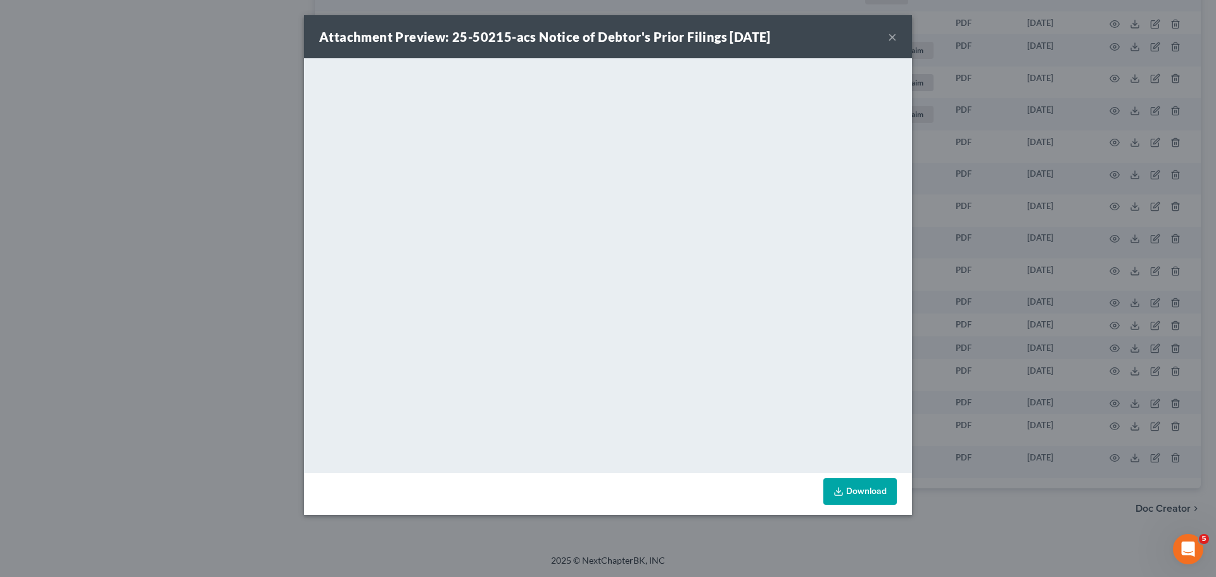
click at [893, 32] on button "×" at bounding box center [892, 36] width 9 height 15
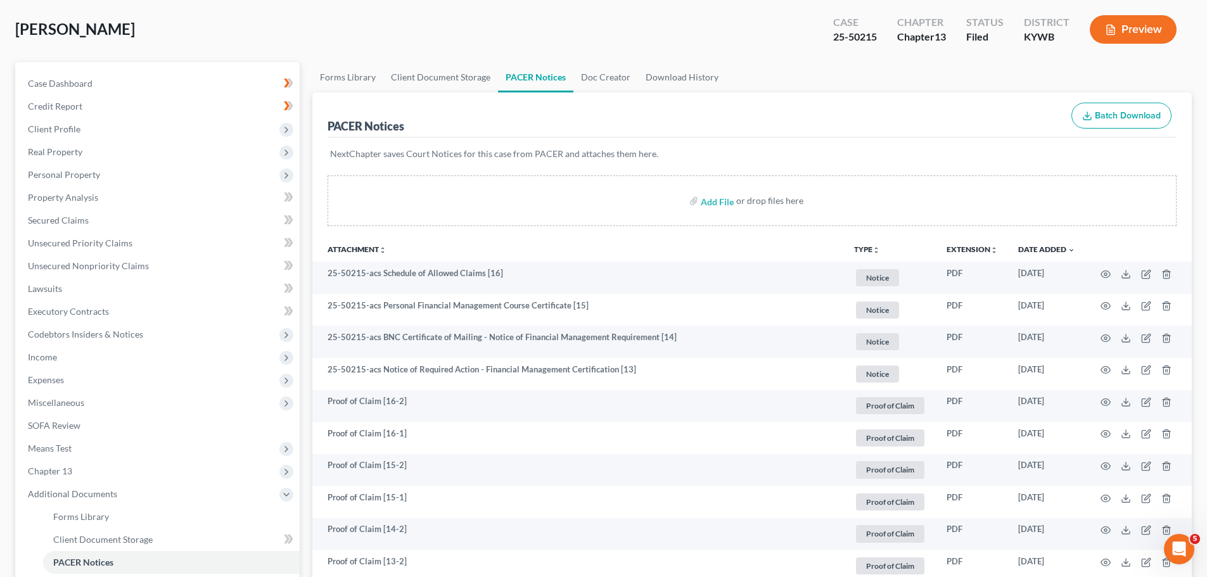
scroll to position [0, 0]
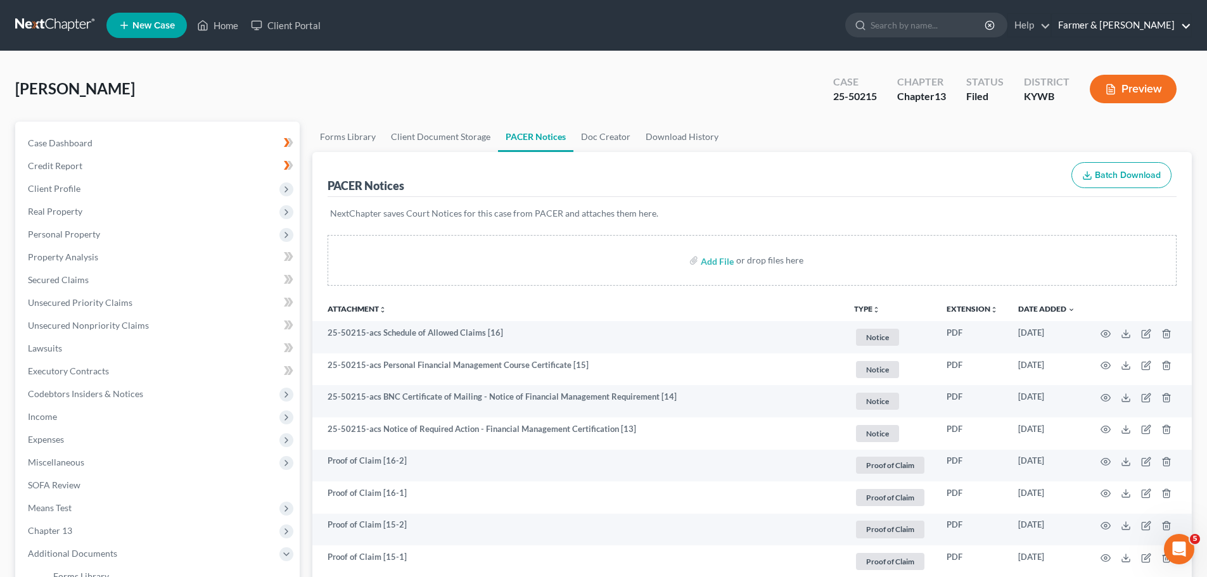
click at [1163, 29] on link "Farmer & Wright" at bounding box center [1121, 25] width 139 height 23
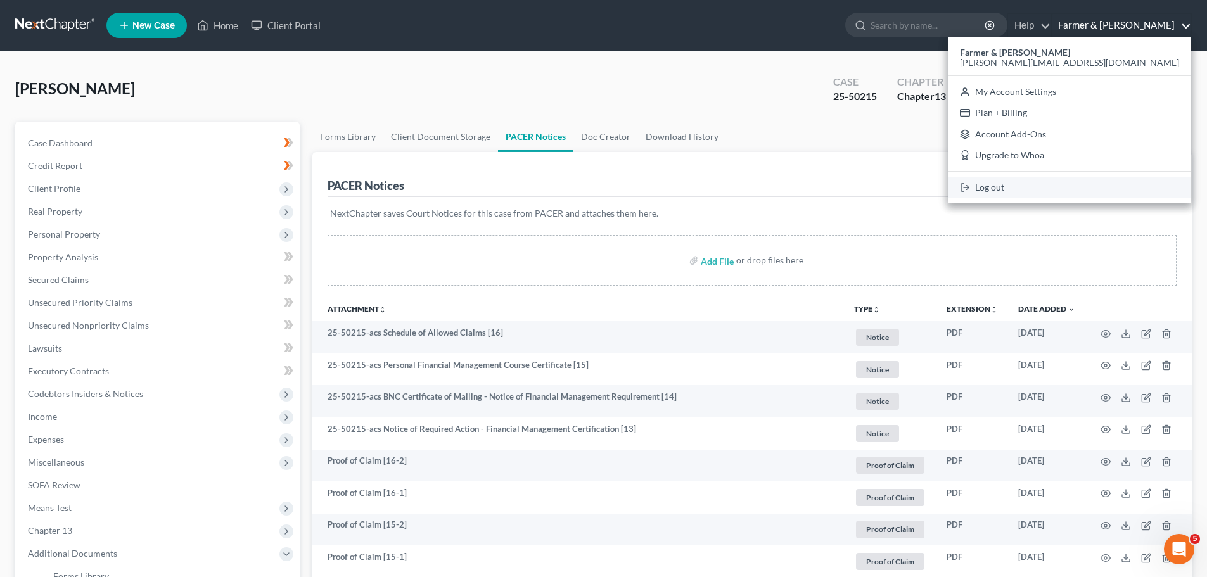
click at [1111, 188] on link "Log out" at bounding box center [1069, 188] width 243 height 22
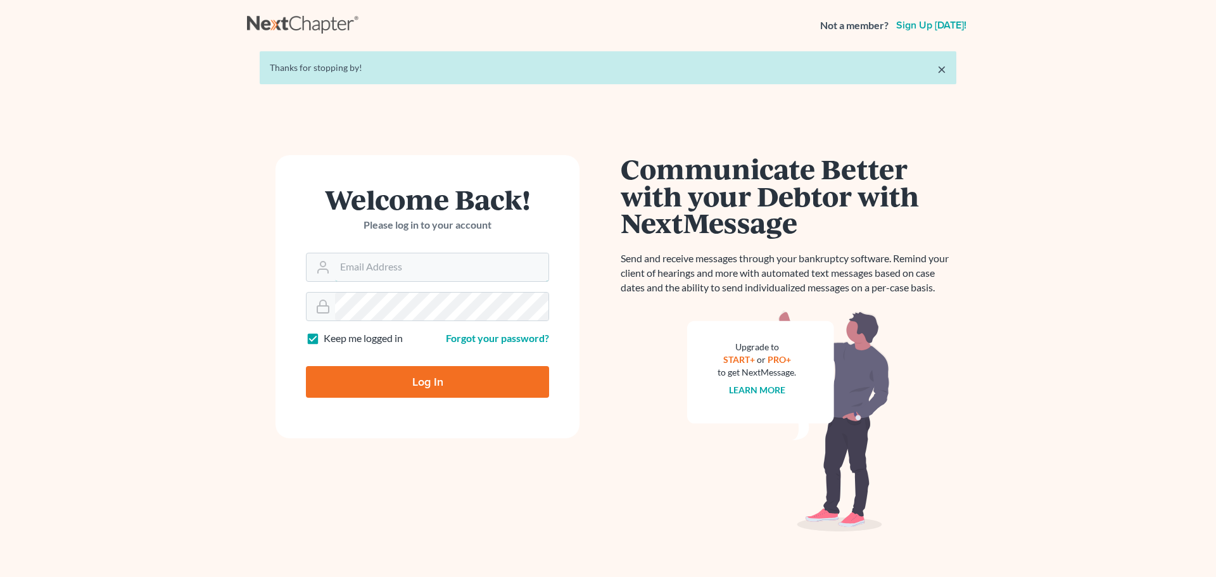
type input "[PERSON_NAME][EMAIL_ADDRESS][DOMAIN_NAME]"
click at [464, 379] on input "Log In" at bounding box center [427, 382] width 243 height 32
type input "Thinking..."
